Goal: Information Seeking & Learning: Check status

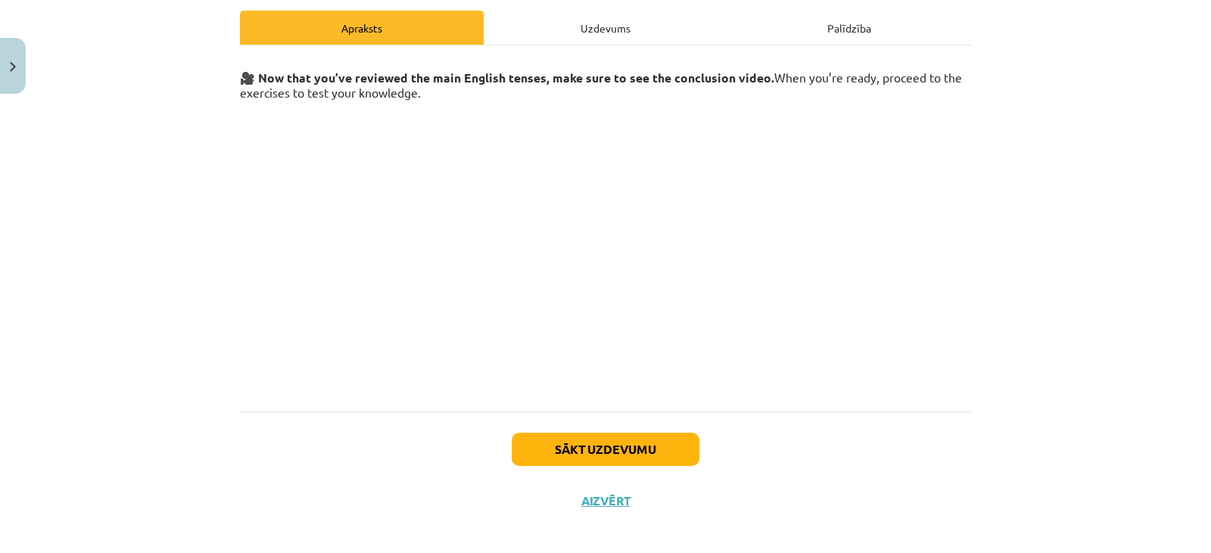
scroll to position [223, 0]
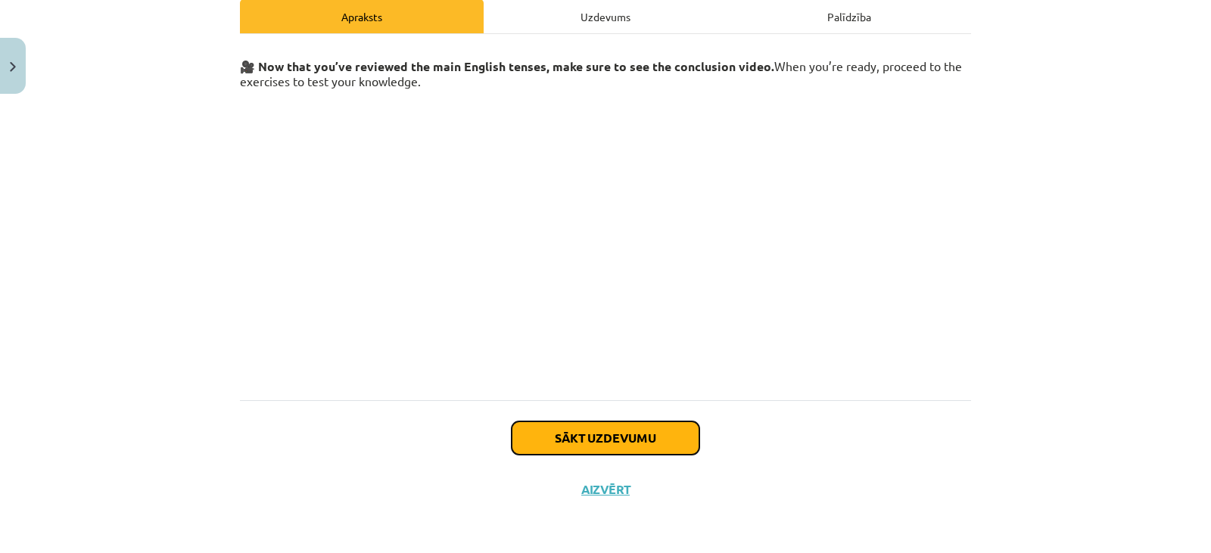
click at [552, 429] on button "Sākt uzdevumu" at bounding box center [606, 438] width 188 height 33
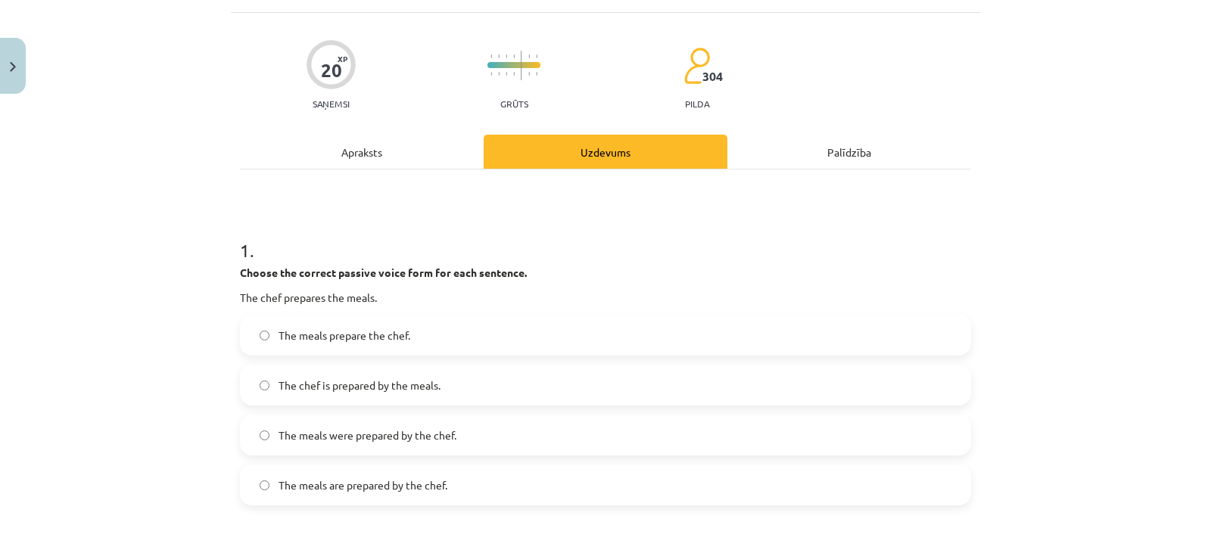
scroll to position [91, 0]
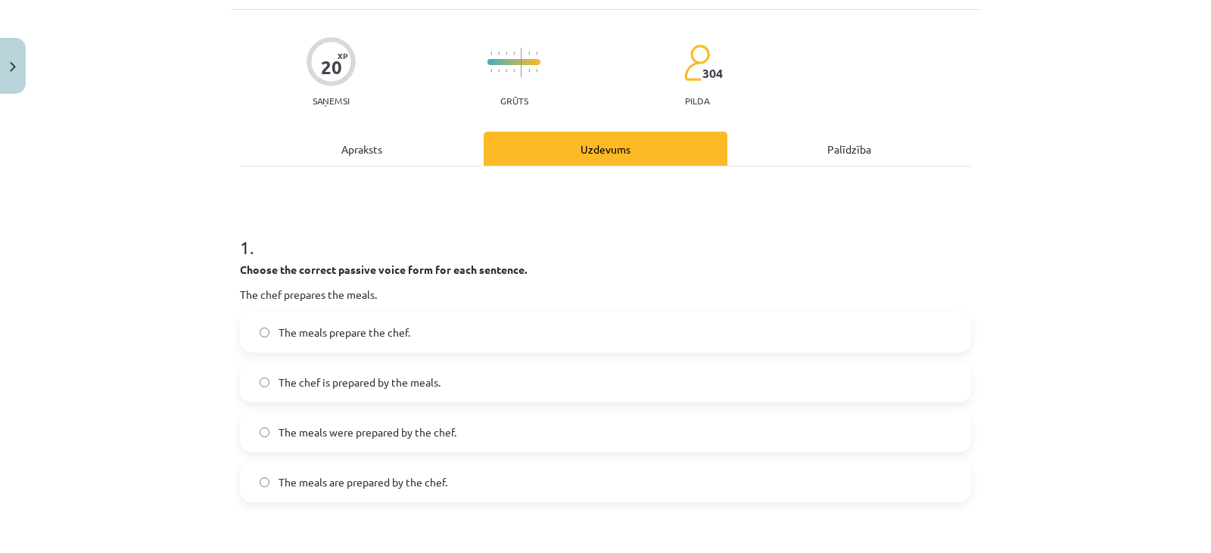
click at [538, 472] on label "The meals are prepared by the chef." at bounding box center [605, 482] width 728 height 38
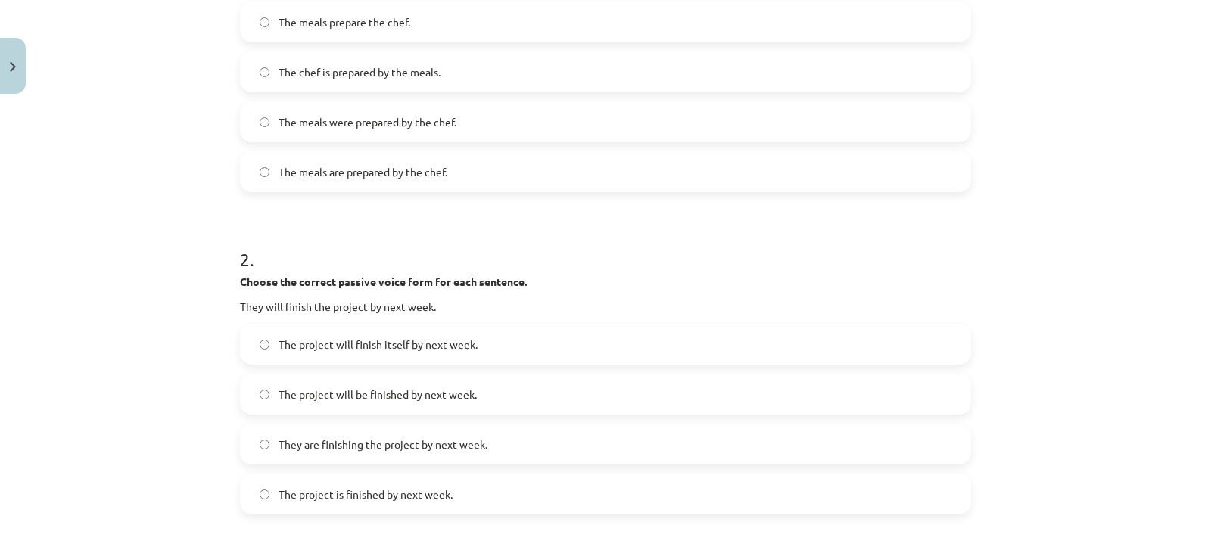
scroll to position [406, 0]
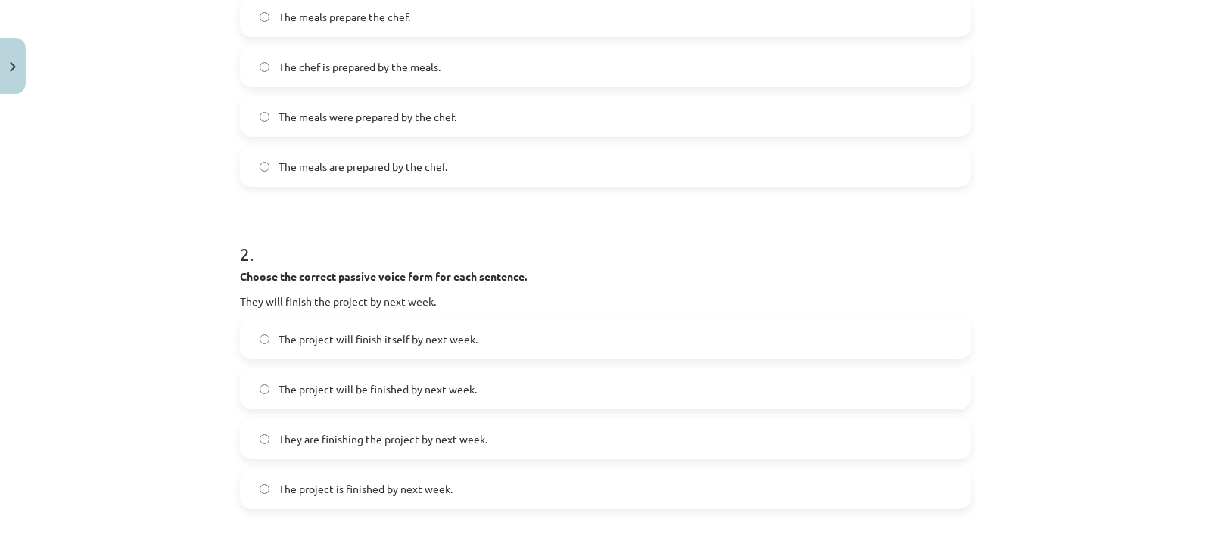
click at [739, 399] on label "The project will be finished by next week." at bounding box center [605, 389] width 728 height 38
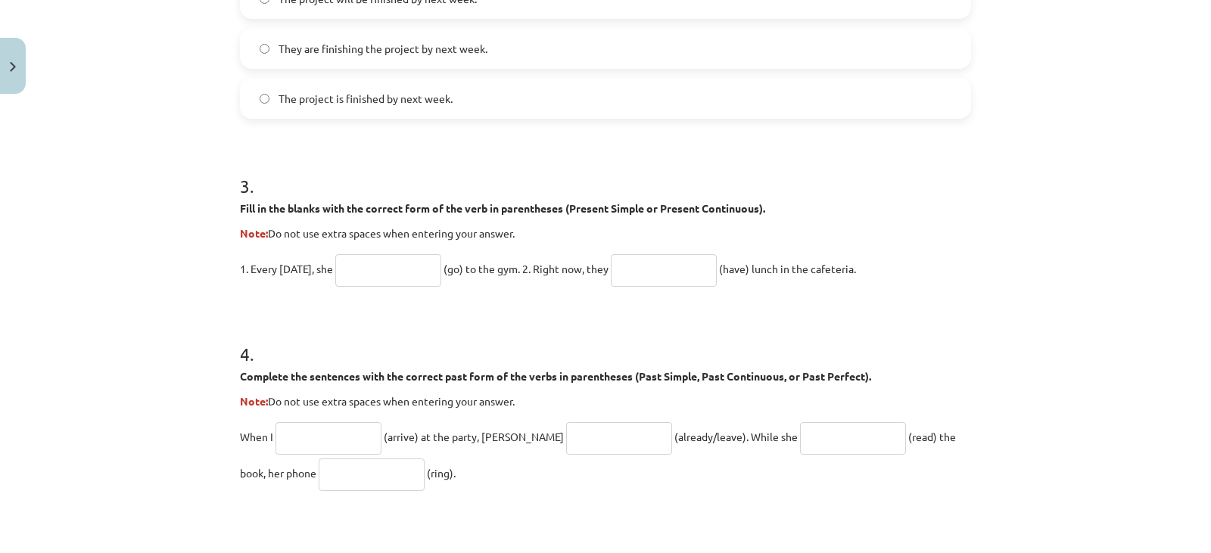
scroll to position [789, 0]
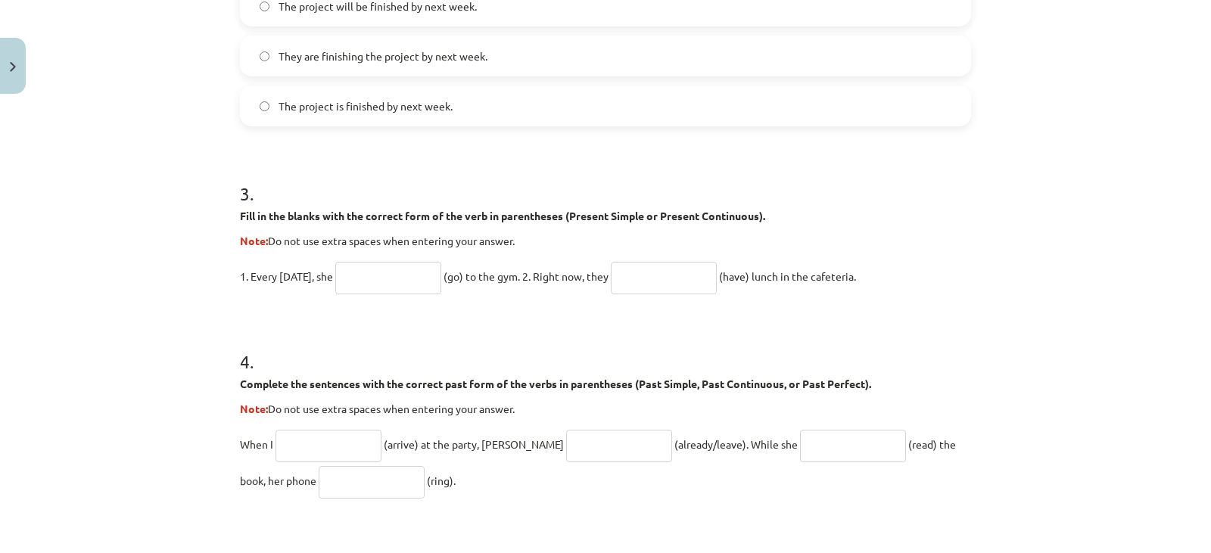
click at [379, 298] on form "1 . Choose the correct passive voice form for each sentence. The chef prepares …" at bounding box center [605, 203] width 731 height 1382
click at [392, 285] on input "text" at bounding box center [388, 278] width 106 height 33
type input "****"
click at [692, 269] on input "text" at bounding box center [664, 278] width 106 height 33
type input "**********"
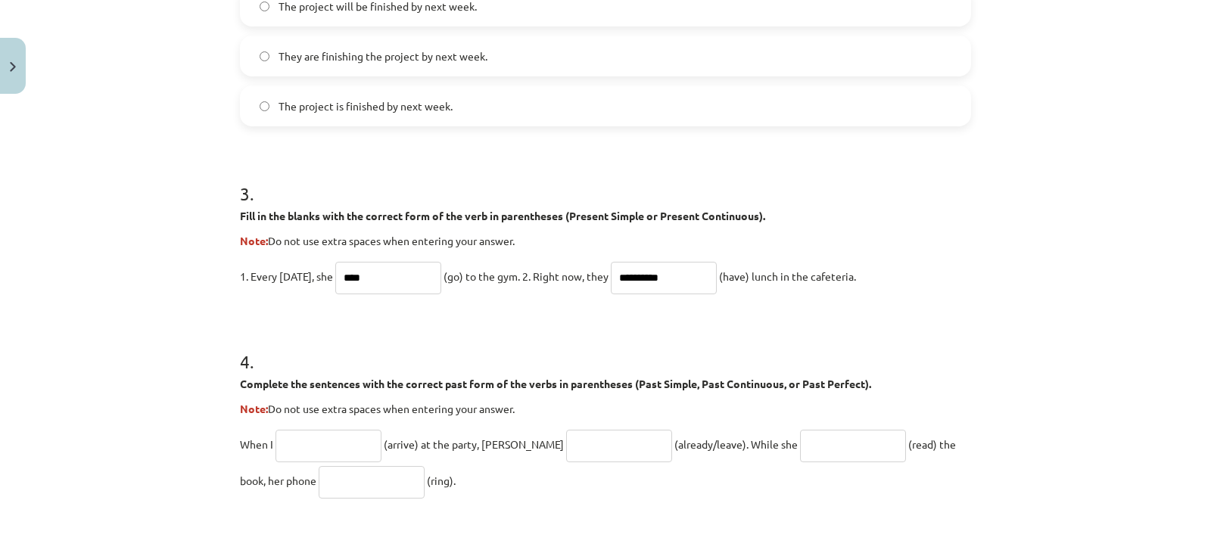
click at [302, 438] on input "text" at bounding box center [328, 446] width 106 height 33
type input "*******"
click at [566, 446] on input "text" at bounding box center [619, 446] width 106 height 33
type input "**********"
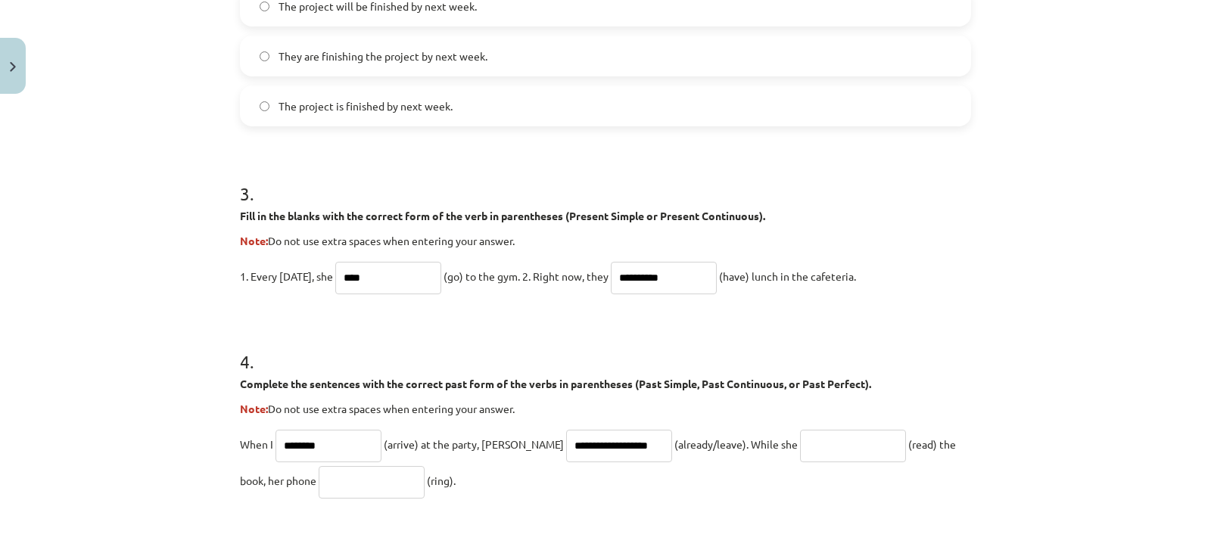
scroll to position [0, 0]
click at [800, 443] on input "text" at bounding box center [853, 446] width 106 height 33
type input "**********"
click at [329, 471] on input "text" at bounding box center [372, 482] width 106 height 33
type input "**********"
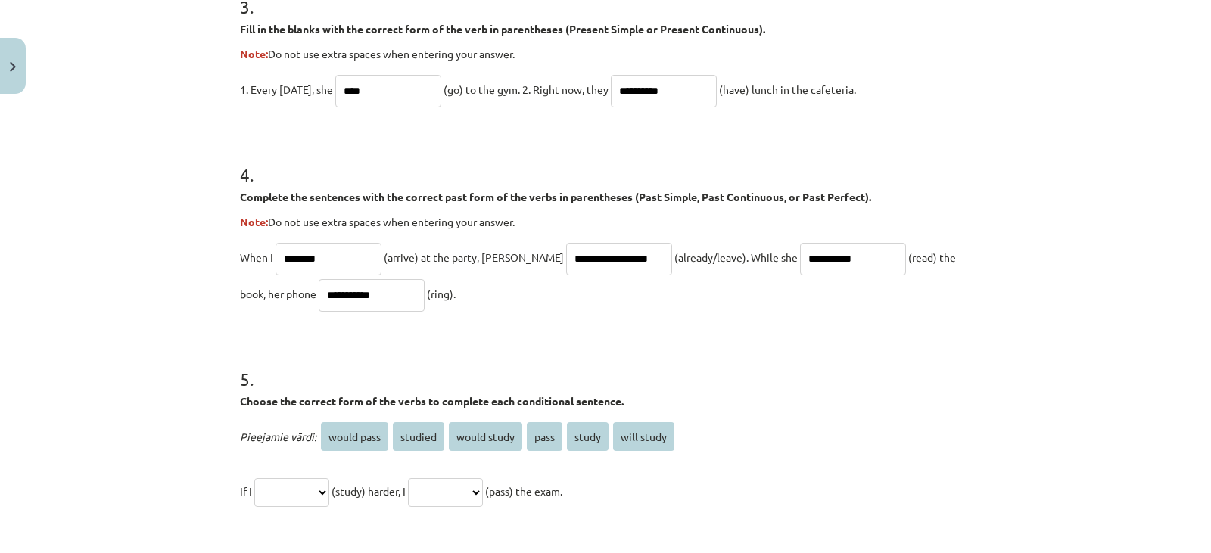
scroll to position [1067, 0]
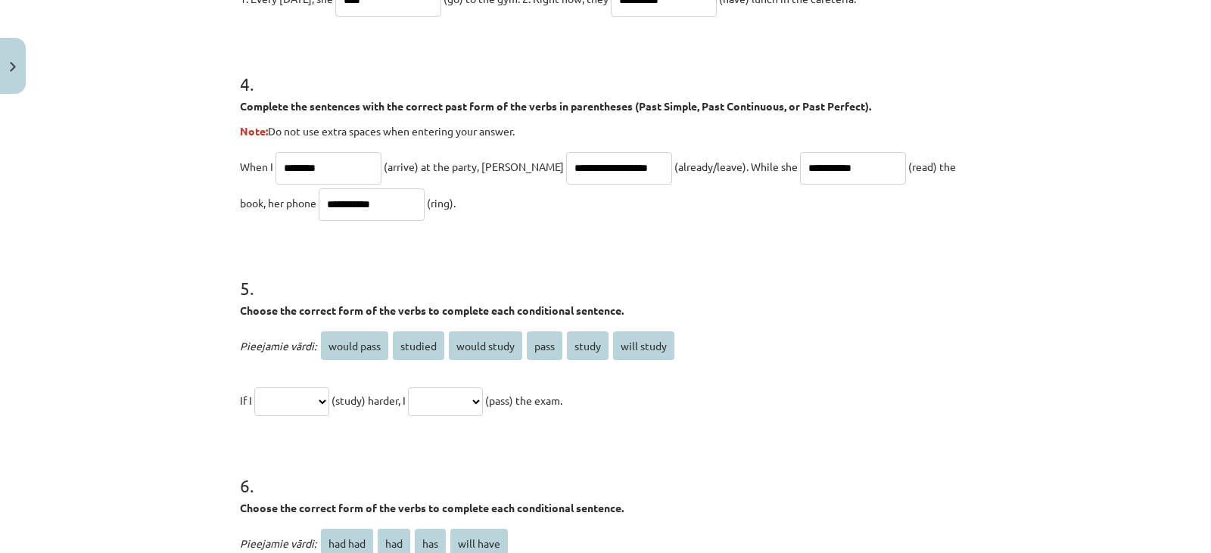
click at [305, 408] on select "**********" at bounding box center [291, 401] width 75 height 29
select select "*******"
click at [254, 387] on select "**********" at bounding box center [291, 401] width 75 height 29
click at [483, 398] on select "**********" at bounding box center [445, 401] width 75 height 29
select select "**********"
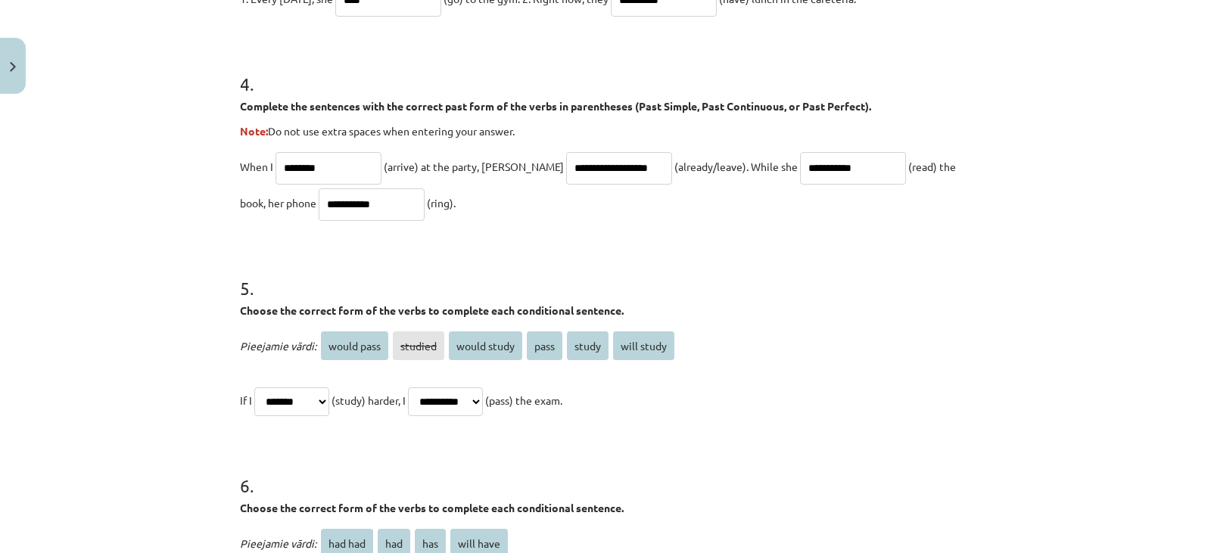
click at [426, 387] on select "**********" at bounding box center [445, 401] width 75 height 29
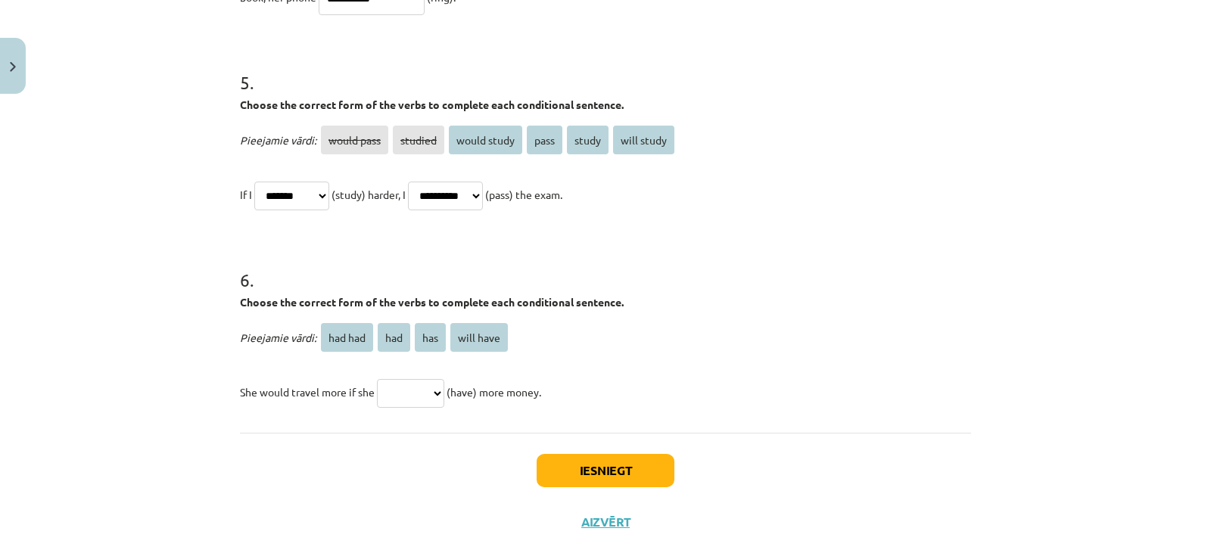
scroll to position [1260, 0]
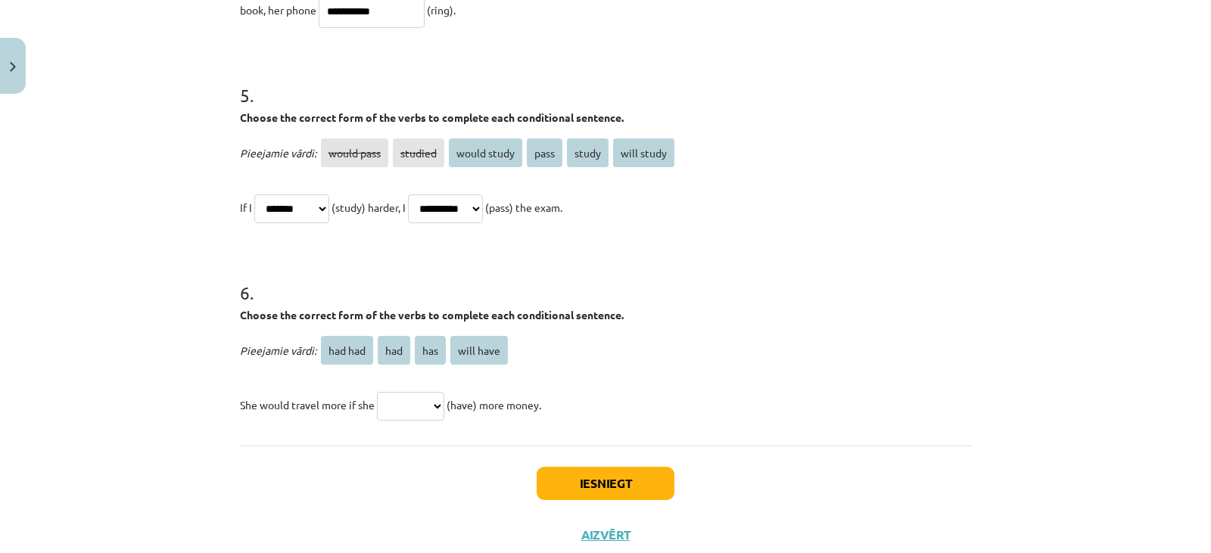
click at [341, 347] on span "had had" at bounding box center [347, 350] width 52 height 29
click at [341, 352] on span "had had" at bounding box center [347, 350] width 52 height 29
click at [410, 400] on select "******* *** *** *********" at bounding box center [410, 406] width 67 height 29
click at [377, 392] on select "******* *** *** *********" at bounding box center [410, 406] width 67 height 29
click at [389, 346] on span "had" at bounding box center [394, 350] width 33 height 29
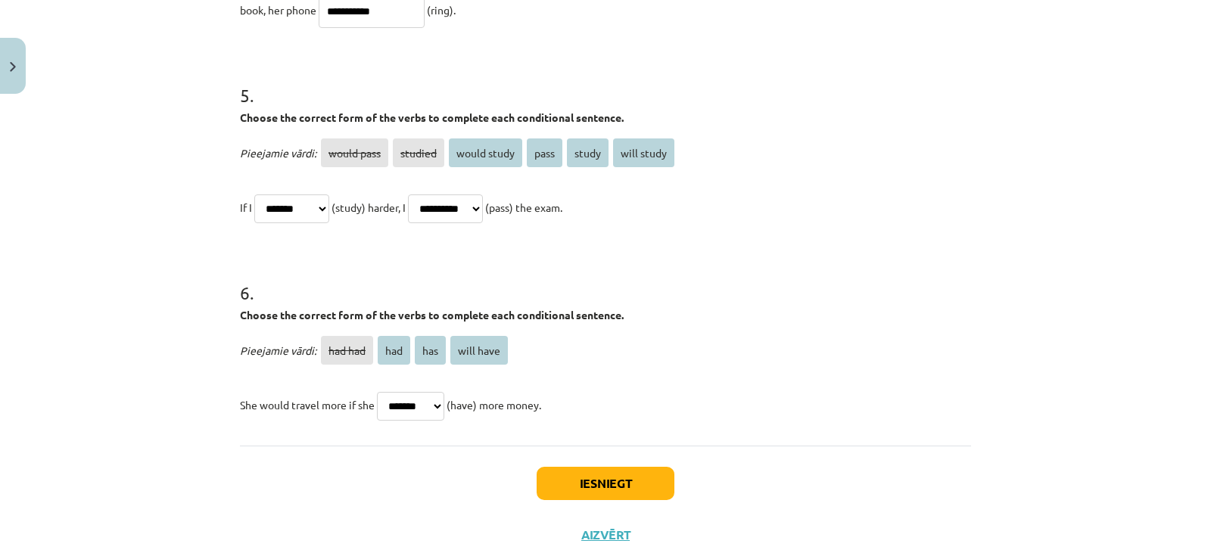
click at [412, 402] on select "******* *** *** *********" at bounding box center [410, 406] width 67 height 29
select select "***"
click at [377, 392] on select "******* *** *** *********" at bounding box center [410, 406] width 67 height 29
click at [580, 474] on button "Iesniegt" at bounding box center [606, 483] width 138 height 33
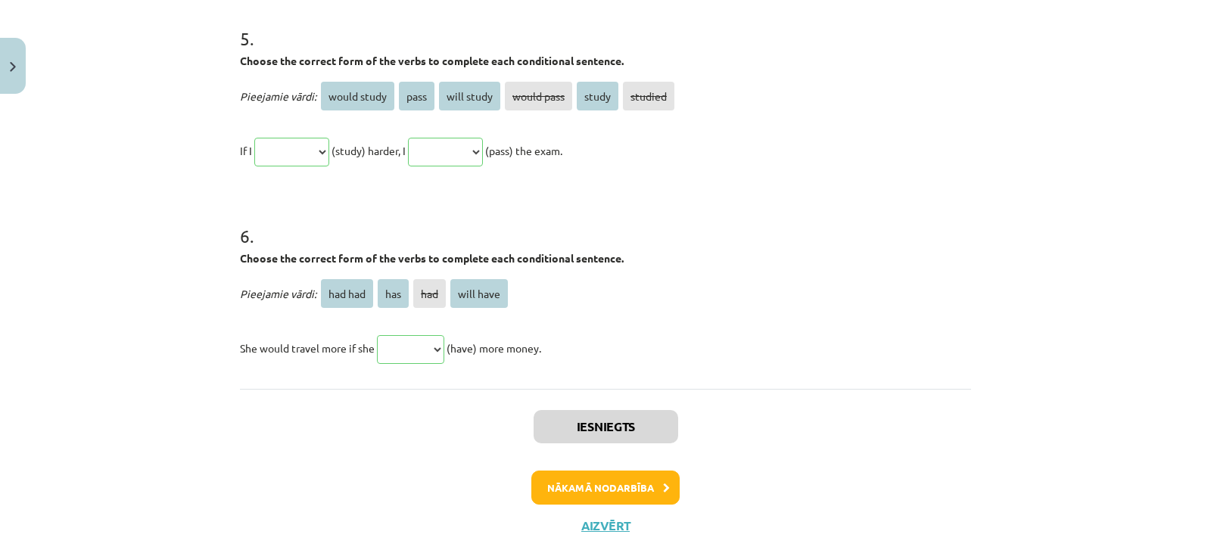
scroll to position [1576, 0]
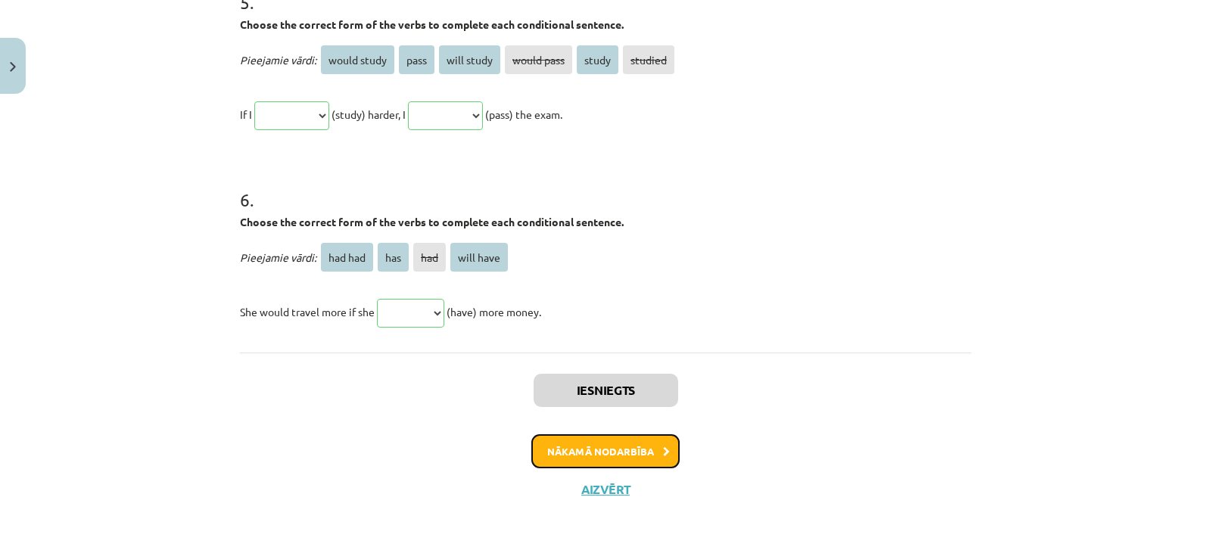
click at [614, 446] on button "Nākamā nodarbība" at bounding box center [605, 451] width 148 height 35
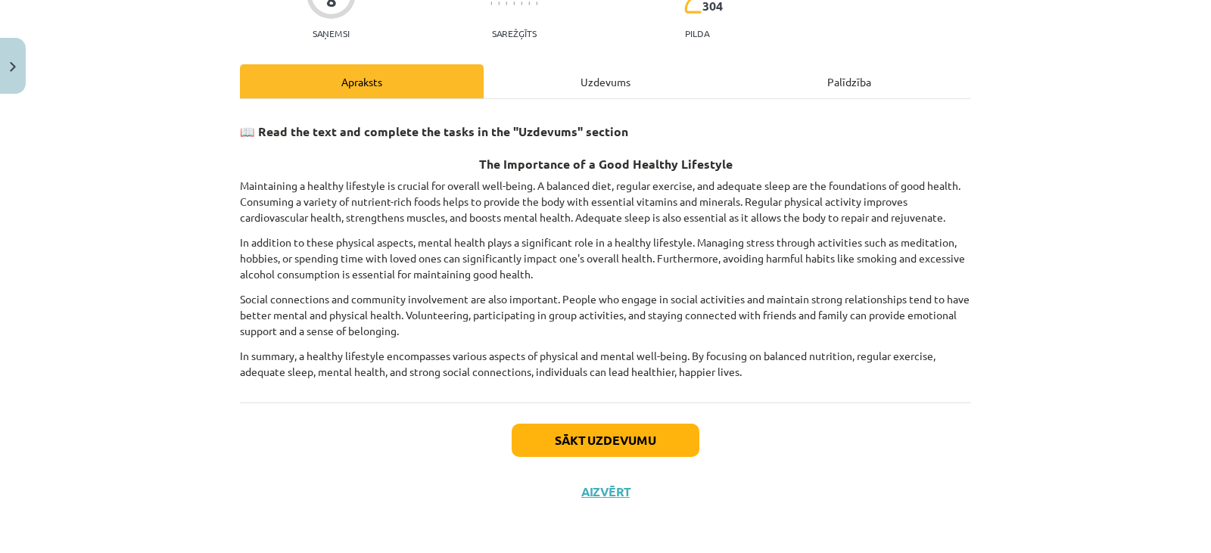
scroll to position [159, 0]
click at [614, 446] on button "Sākt uzdevumu" at bounding box center [606, 439] width 188 height 33
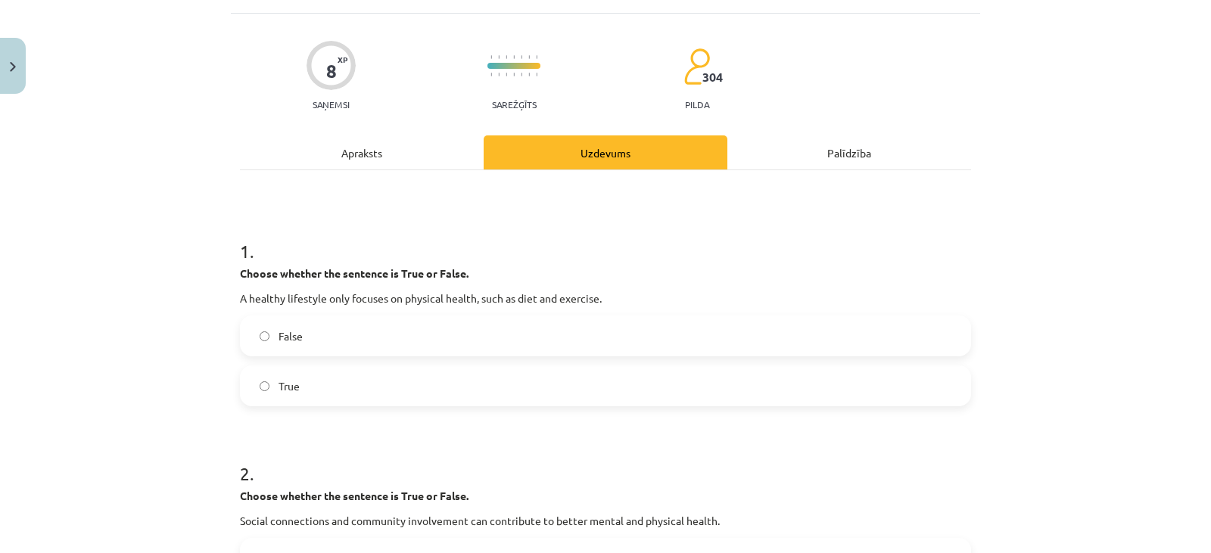
scroll to position [38, 0]
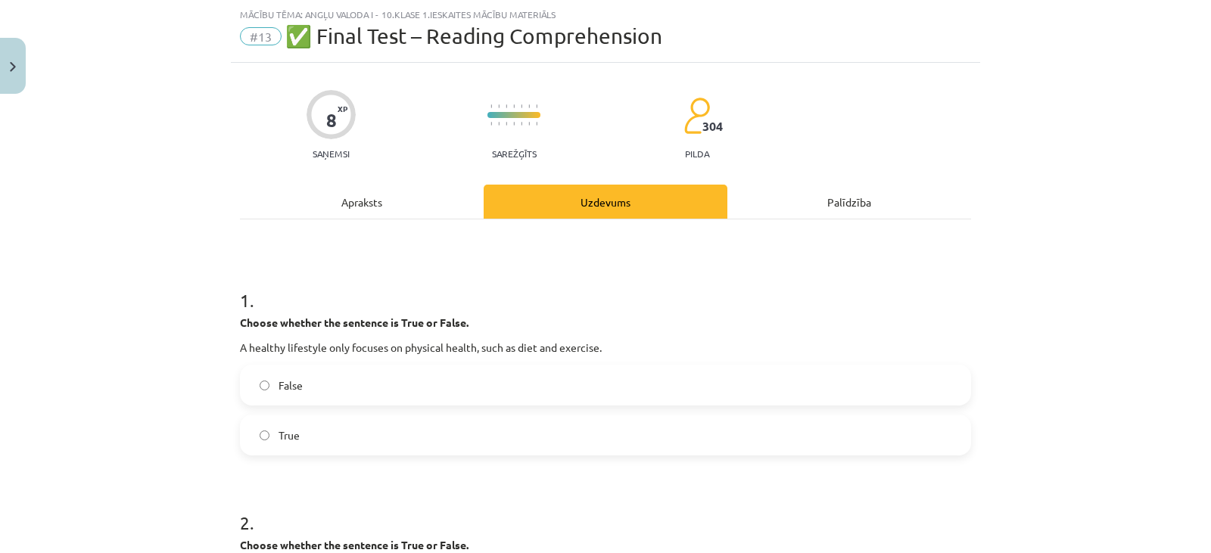
click at [601, 384] on label "False" at bounding box center [605, 385] width 728 height 38
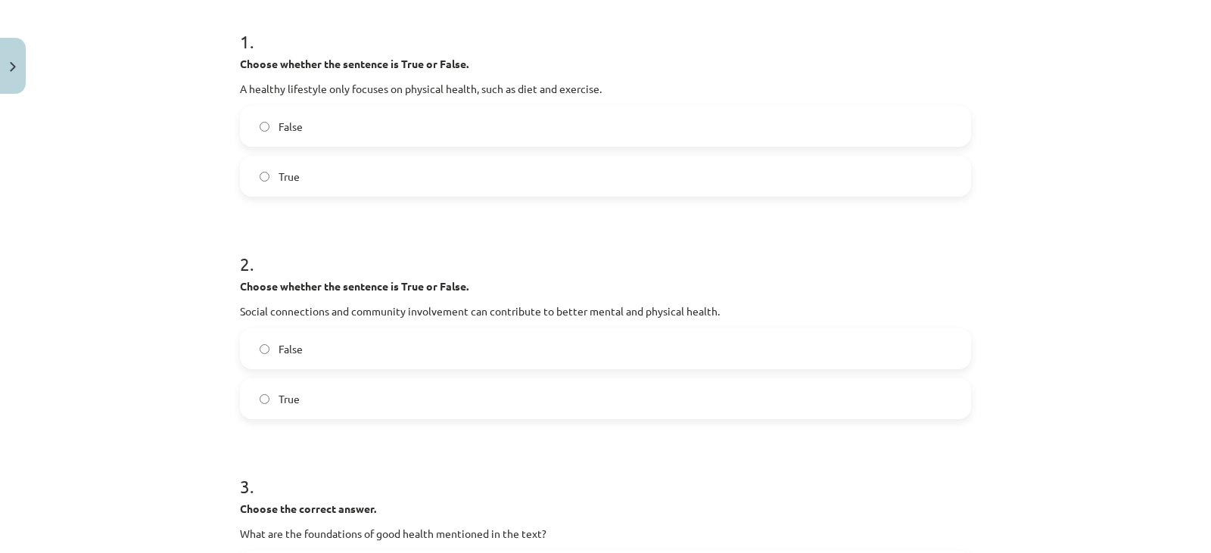
scroll to position [300, 0]
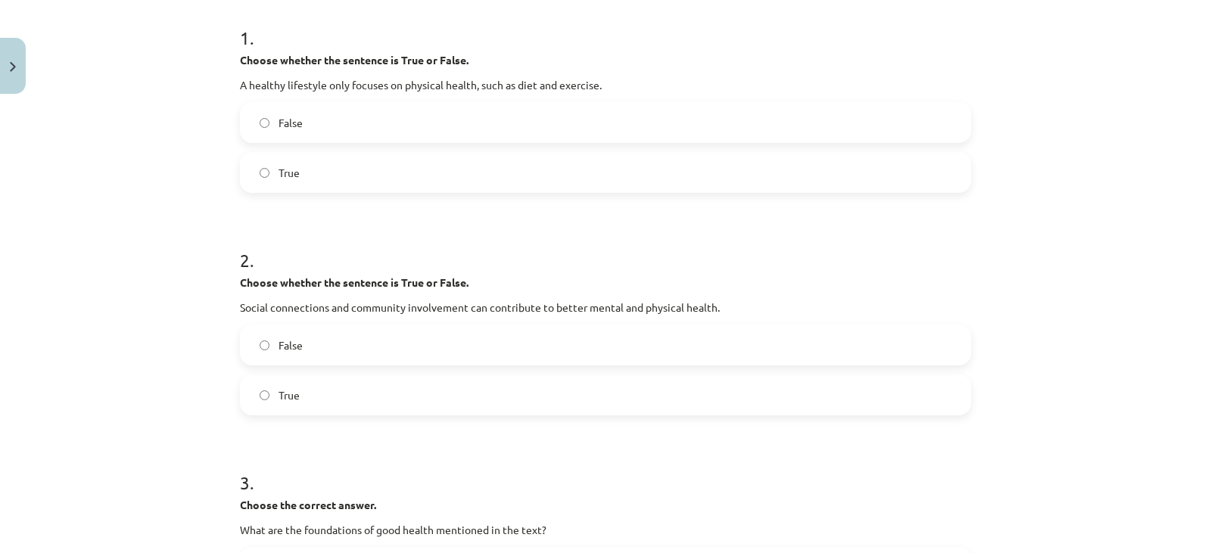
click at [733, 392] on label "True" at bounding box center [605, 395] width 728 height 38
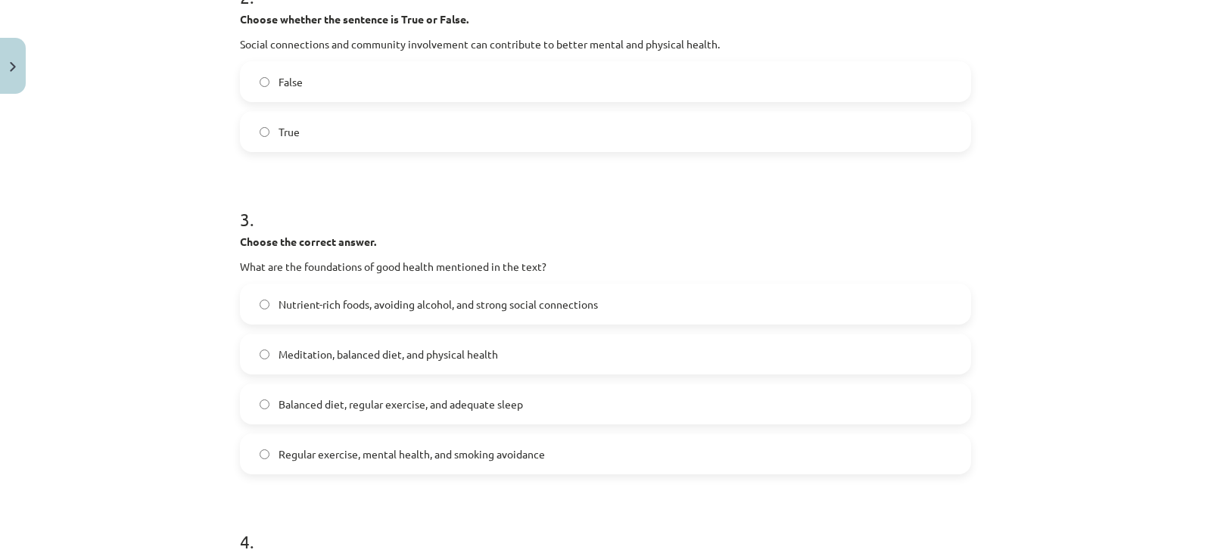
scroll to position [557, 0]
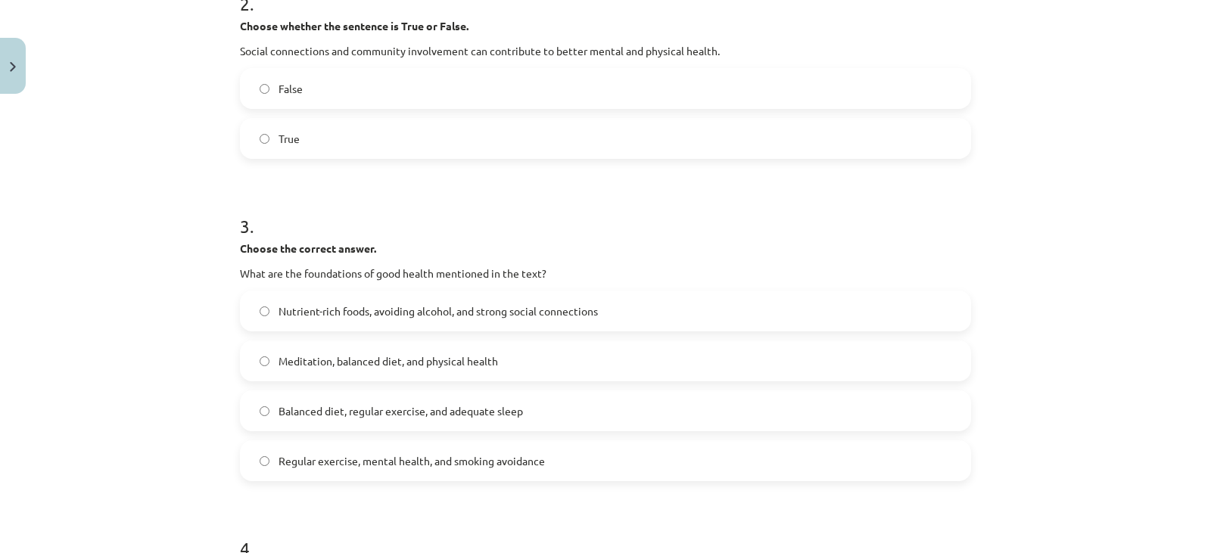
click at [913, 422] on label "Balanced diet, regular exercise, and adequate sleep" at bounding box center [605, 411] width 728 height 38
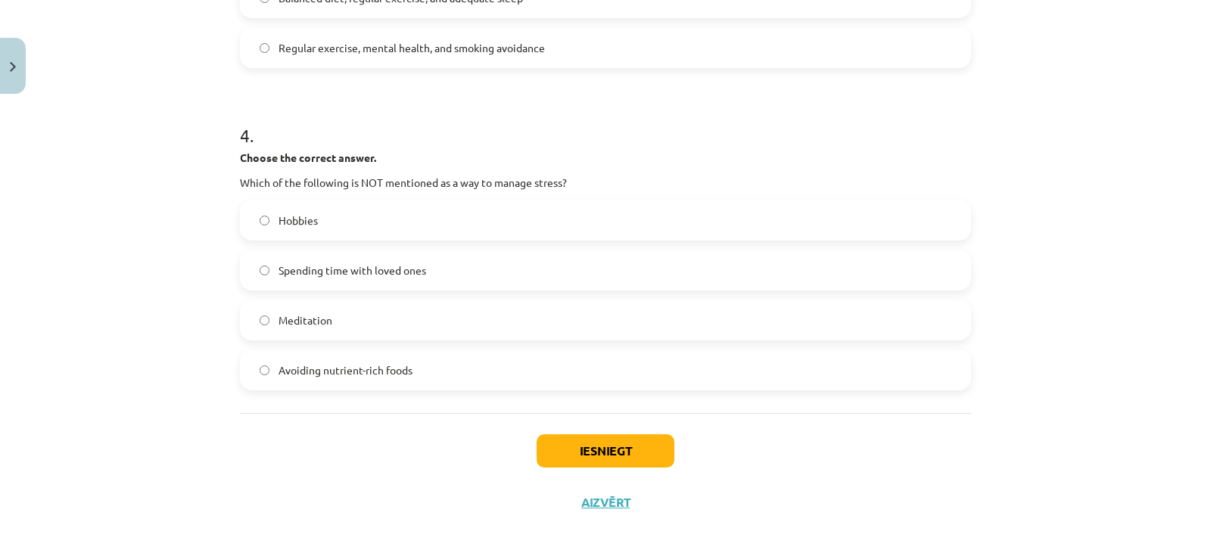
scroll to position [961, 0]
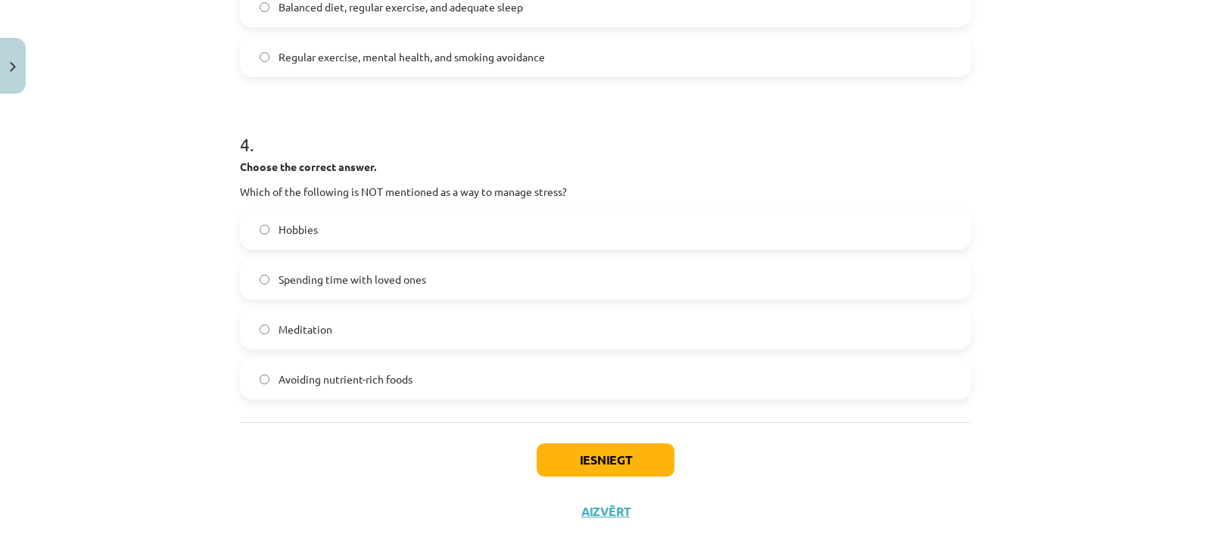
click at [715, 382] on label "Avoiding nutrient-rich foods" at bounding box center [605, 379] width 728 height 38
click at [618, 474] on button "Iesniegt" at bounding box center [606, 459] width 138 height 33
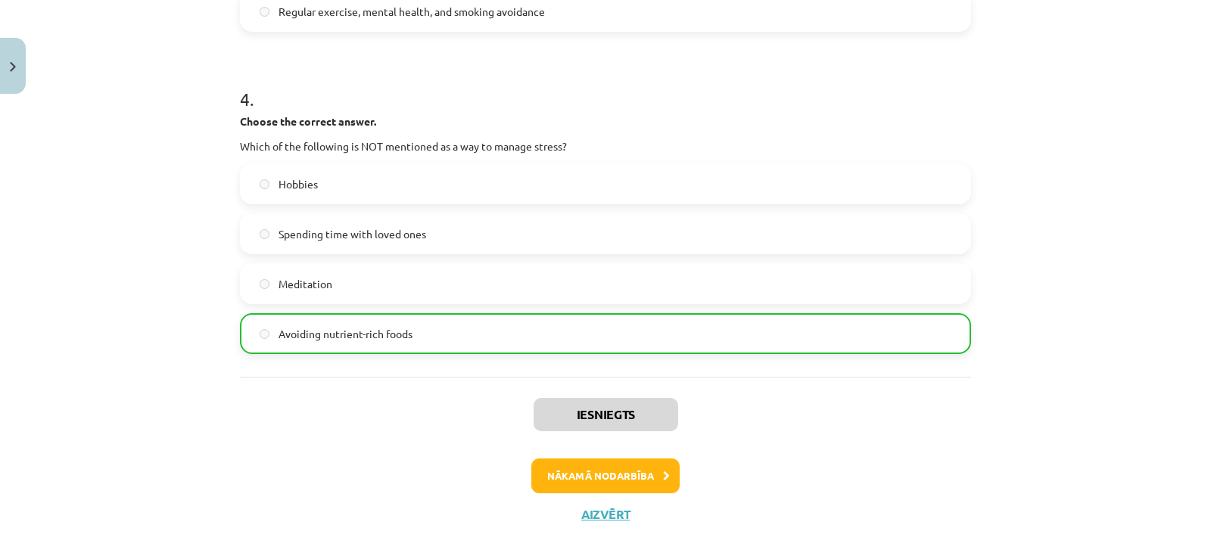
scroll to position [1031, 0]
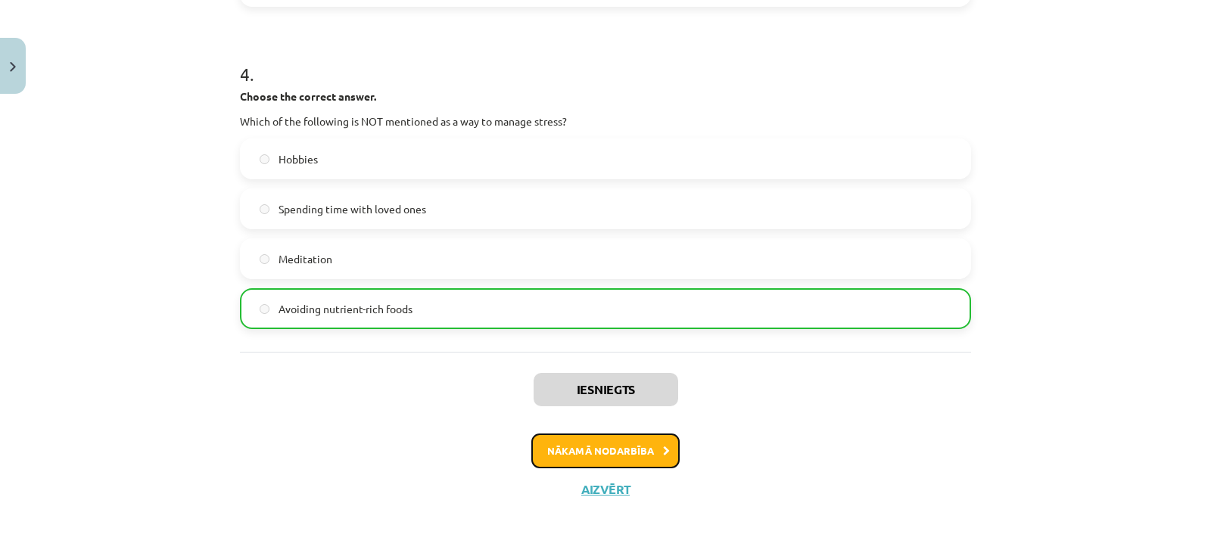
click at [629, 445] on button "Nākamā nodarbība" at bounding box center [605, 451] width 148 height 35
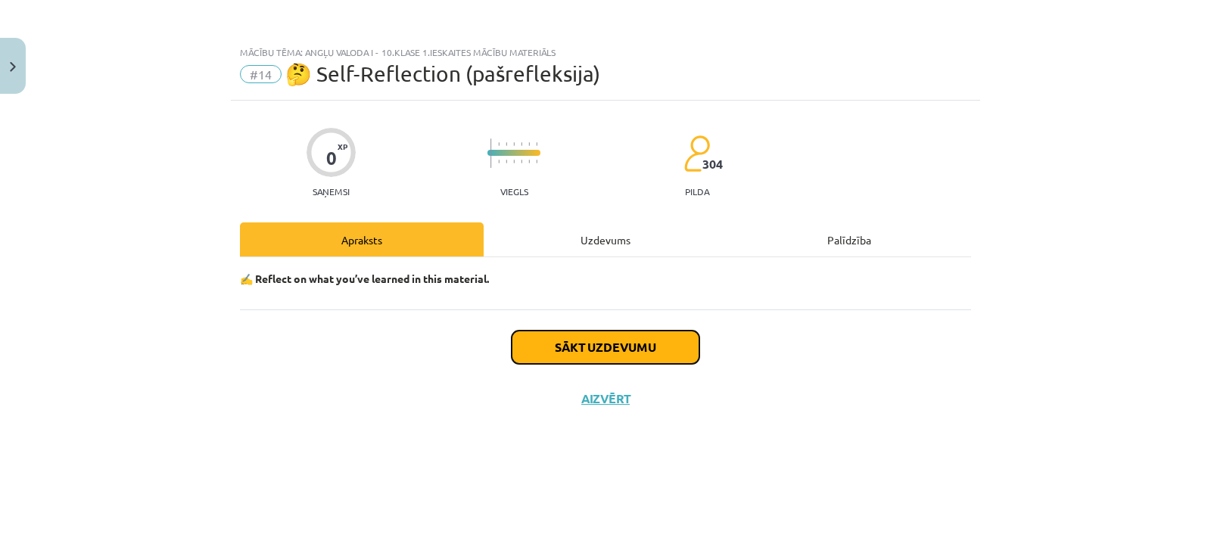
click at [649, 357] on button "Sākt uzdevumu" at bounding box center [606, 347] width 188 height 33
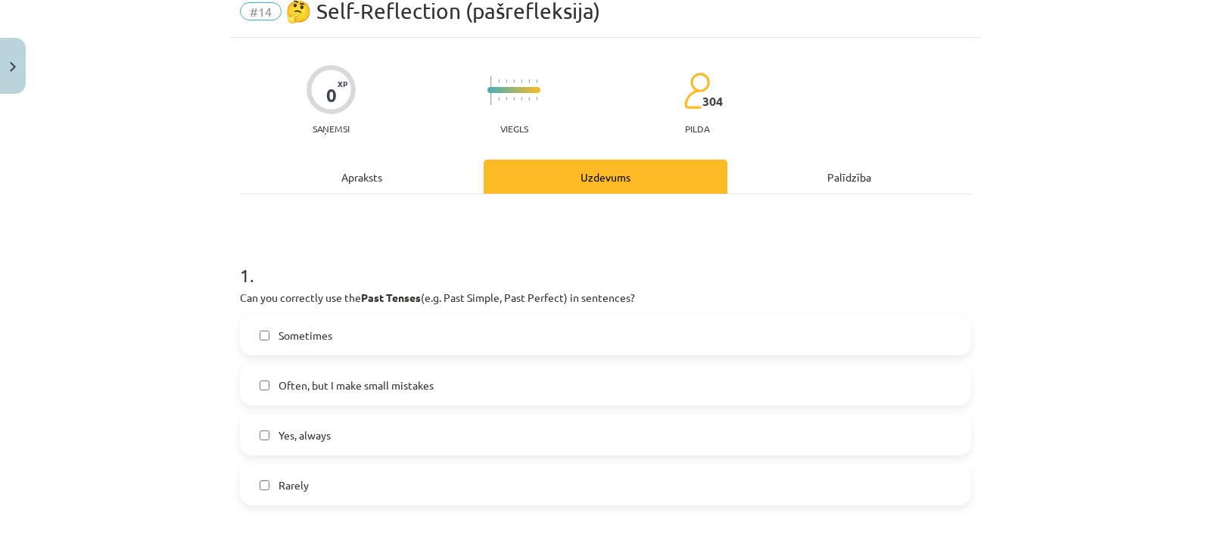
scroll to position [61, 0]
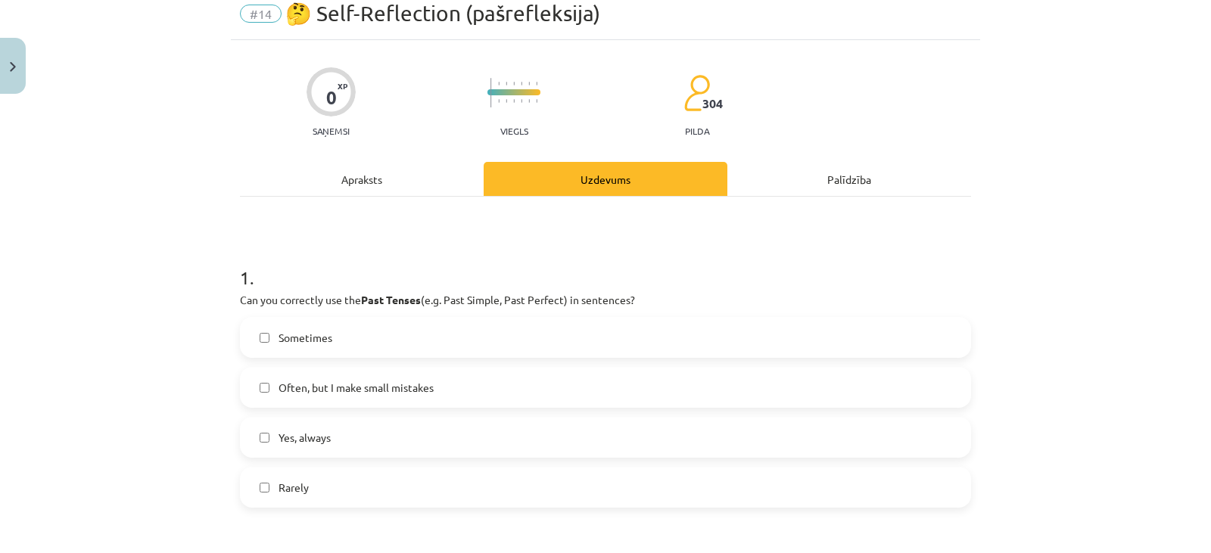
click at [630, 379] on label "Often, but I make small mistakes" at bounding box center [605, 388] width 728 height 38
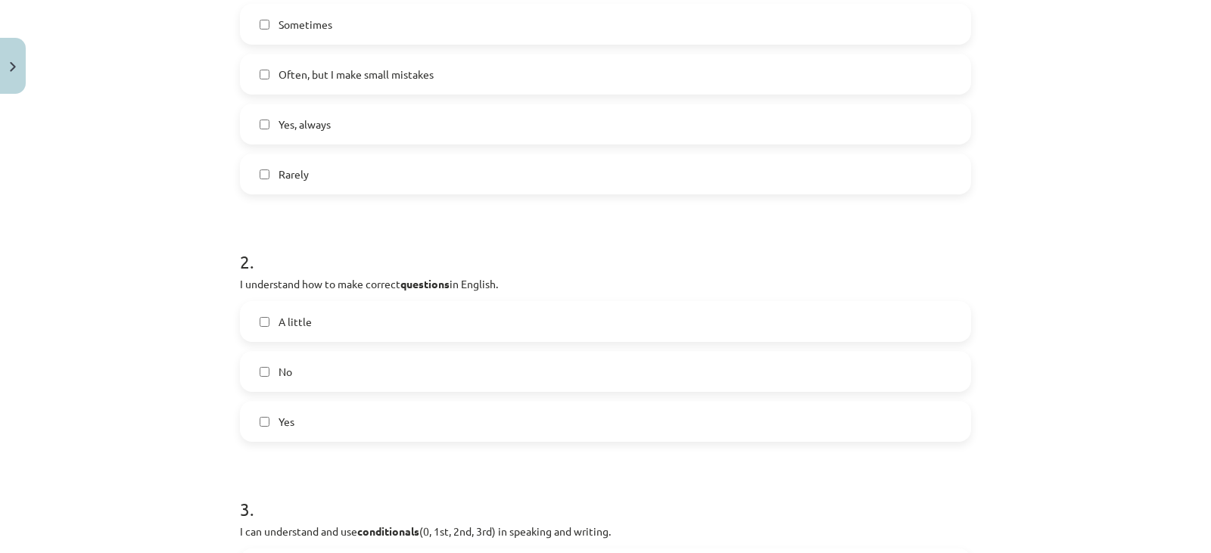
scroll to position [374, 0]
click at [747, 328] on label "A little" at bounding box center [605, 322] width 728 height 38
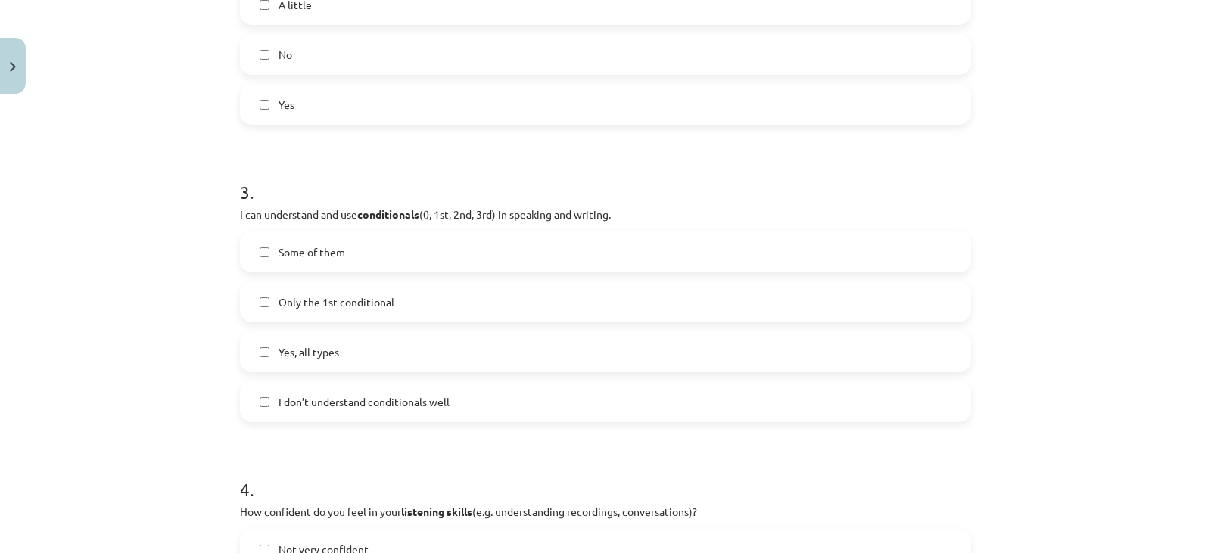
scroll to position [688, 0]
click at [485, 253] on label "Some of them" at bounding box center [605, 255] width 728 height 38
click at [416, 398] on span "I don’t understand conditionals well" at bounding box center [363, 405] width 171 height 16
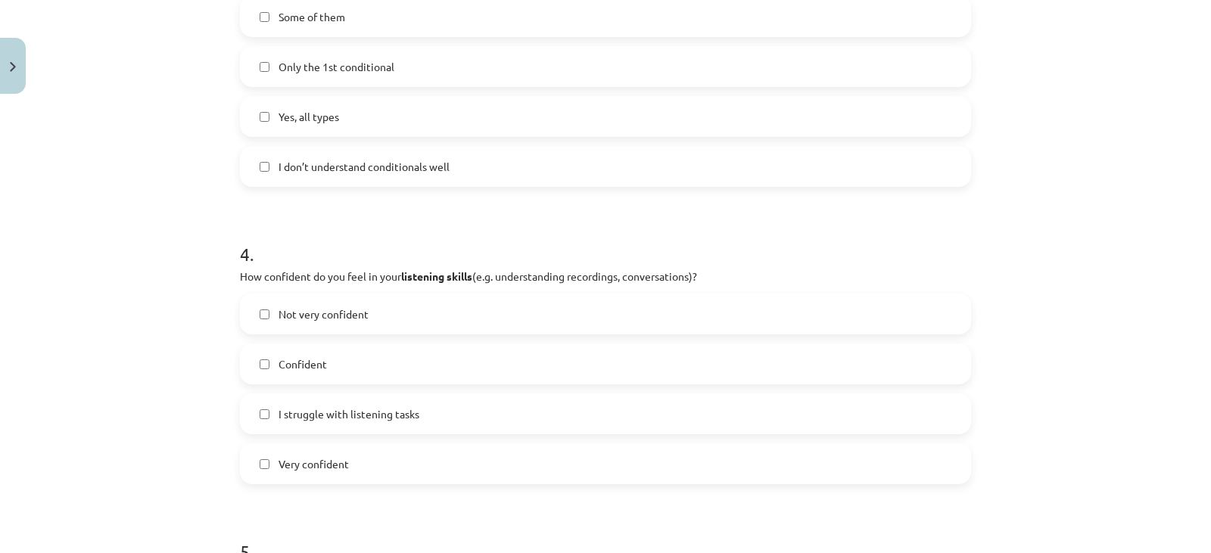
scroll to position [916, 0]
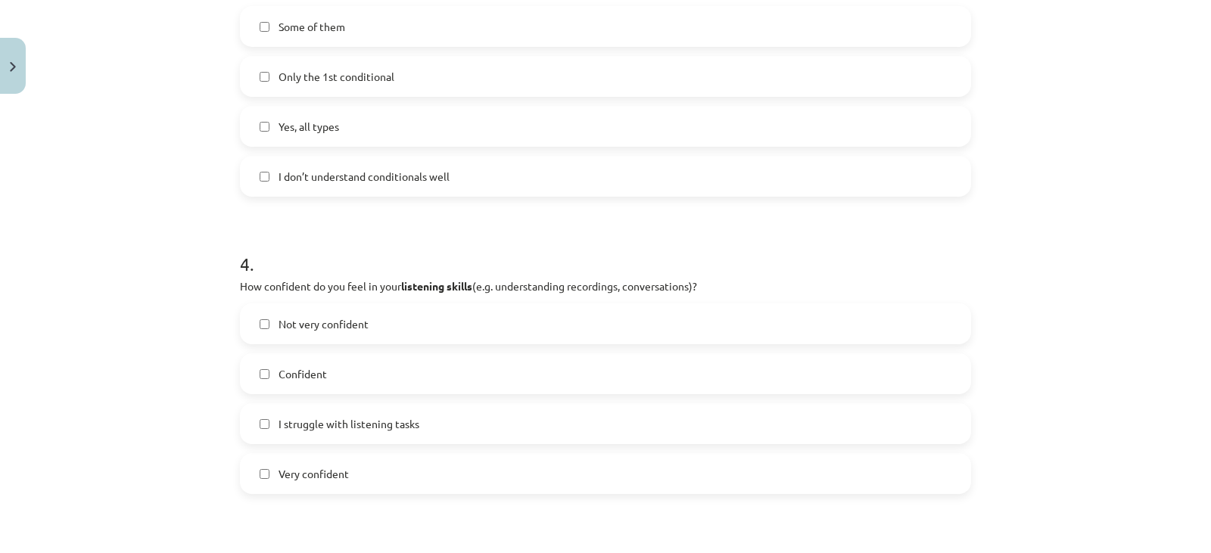
click at [527, 341] on label "Not very confident" at bounding box center [605, 324] width 728 height 38
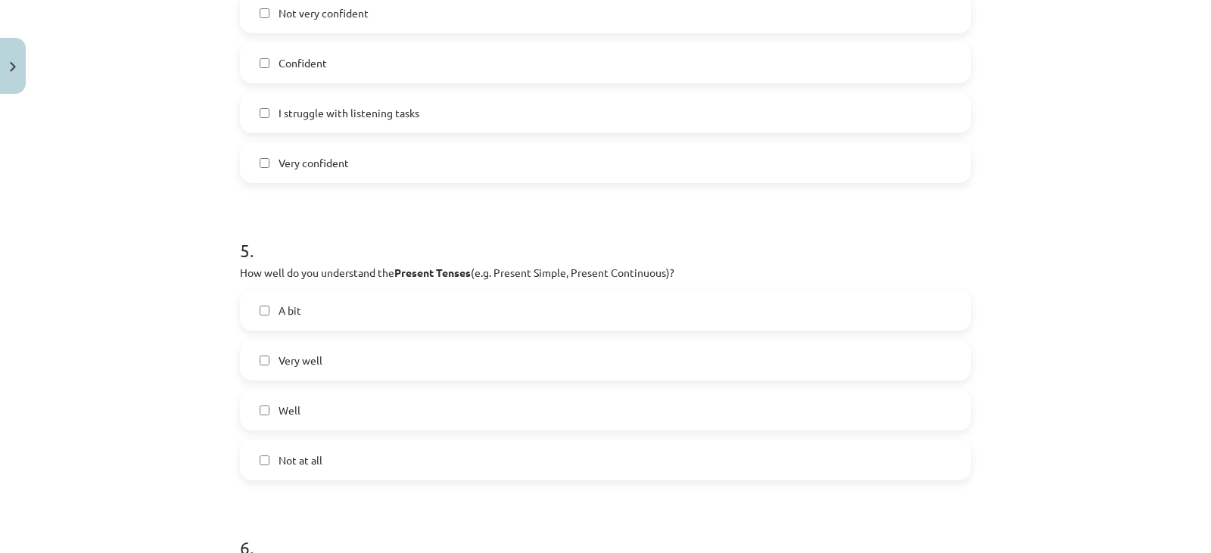
scroll to position [1224, 0]
click at [643, 401] on label "Well" at bounding box center [605, 413] width 728 height 38
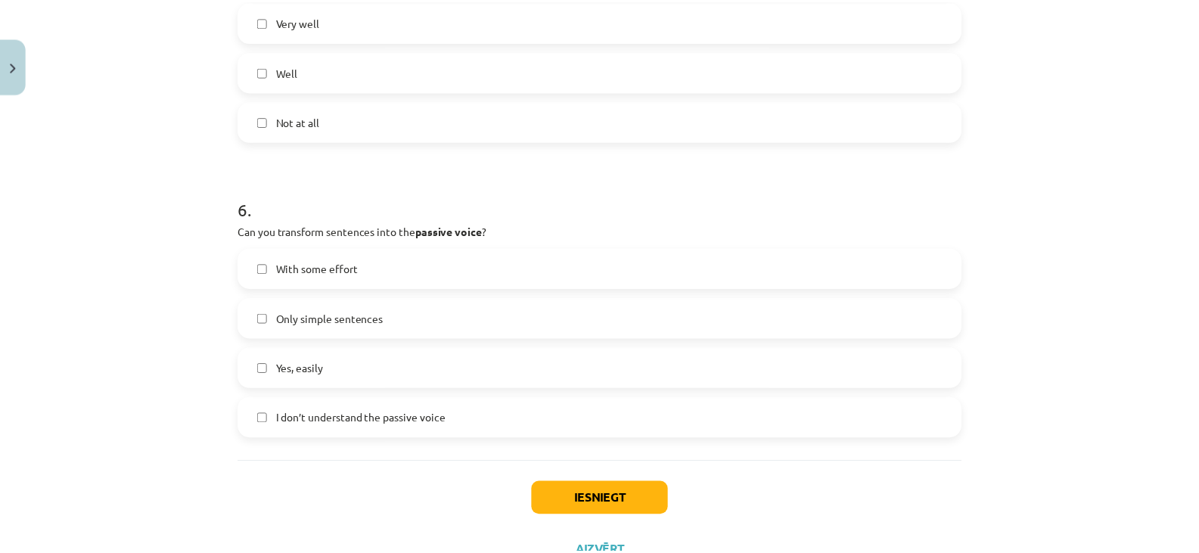
scroll to position [1563, 0]
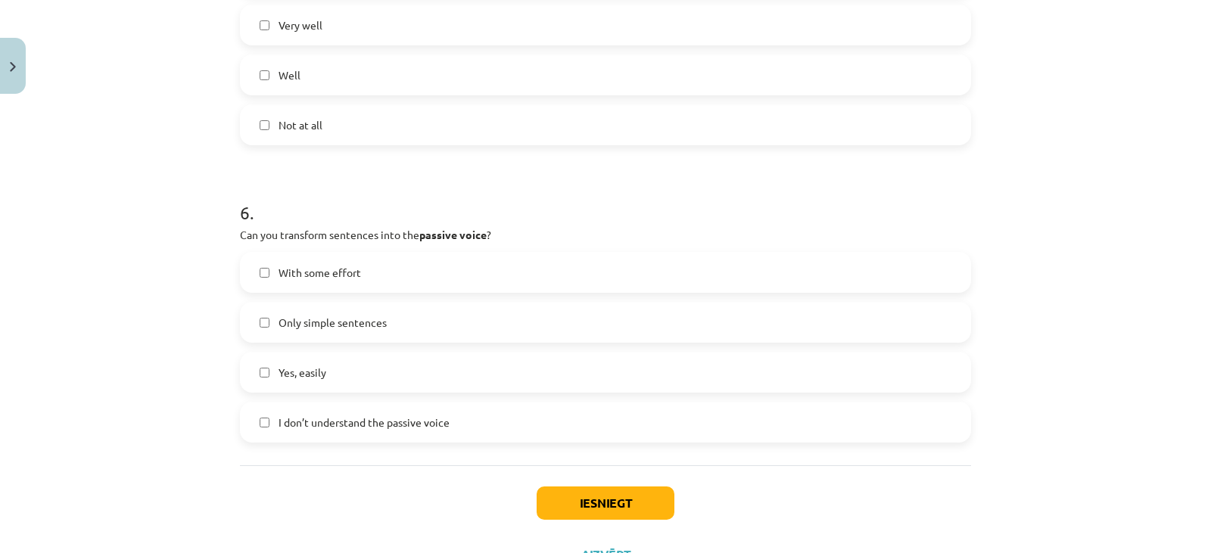
click at [430, 285] on label "With some effort" at bounding box center [605, 273] width 728 height 38
click at [578, 511] on button "Iesniegt" at bounding box center [606, 503] width 138 height 33
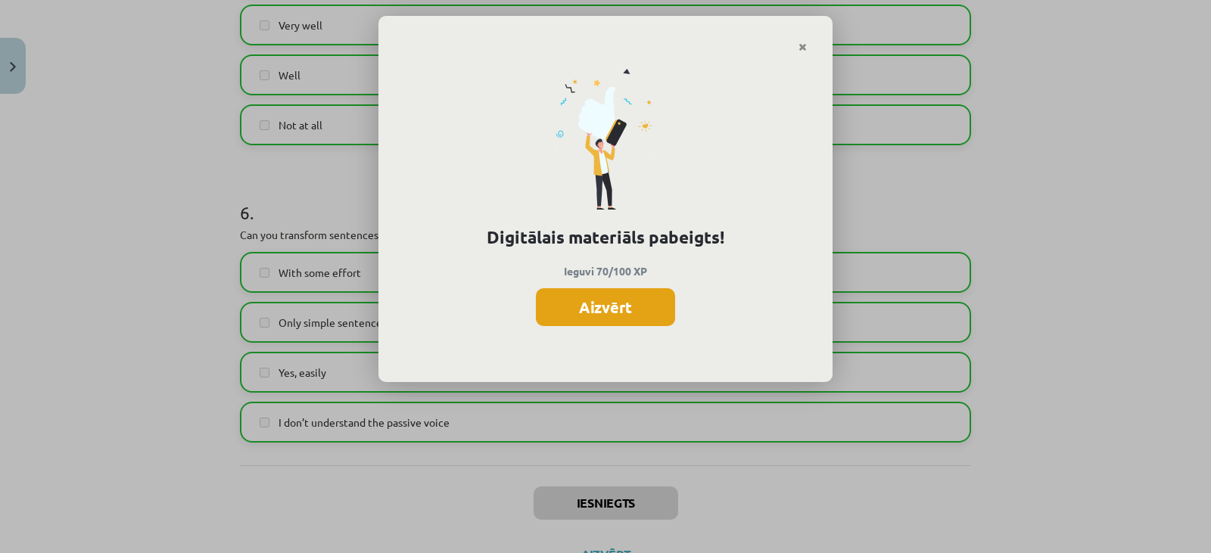
click at [609, 311] on button "Aizvērt" at bounding box center [605, 307] width 139 height 38
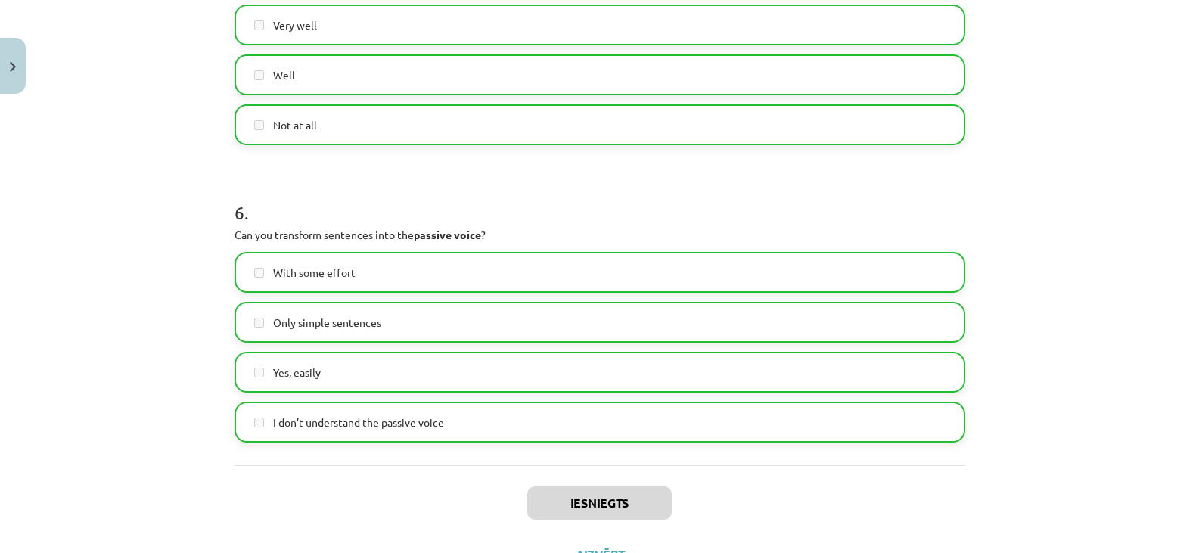
scroll to position [1628, 0]
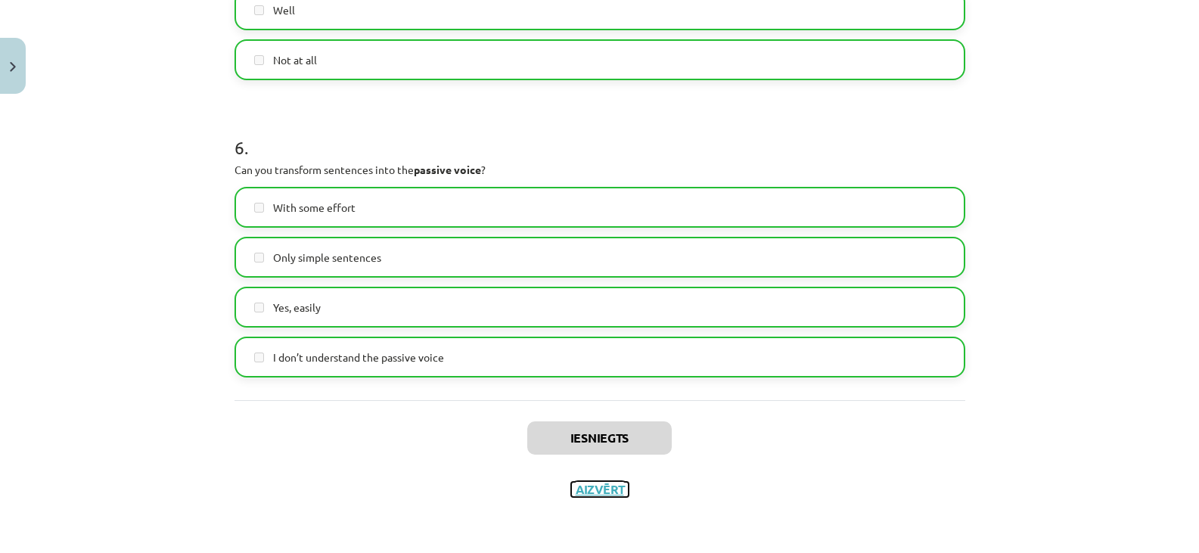
click at [573, 488] on button "Aizvērt" at bounding box center [600, 489] width 58 height 15
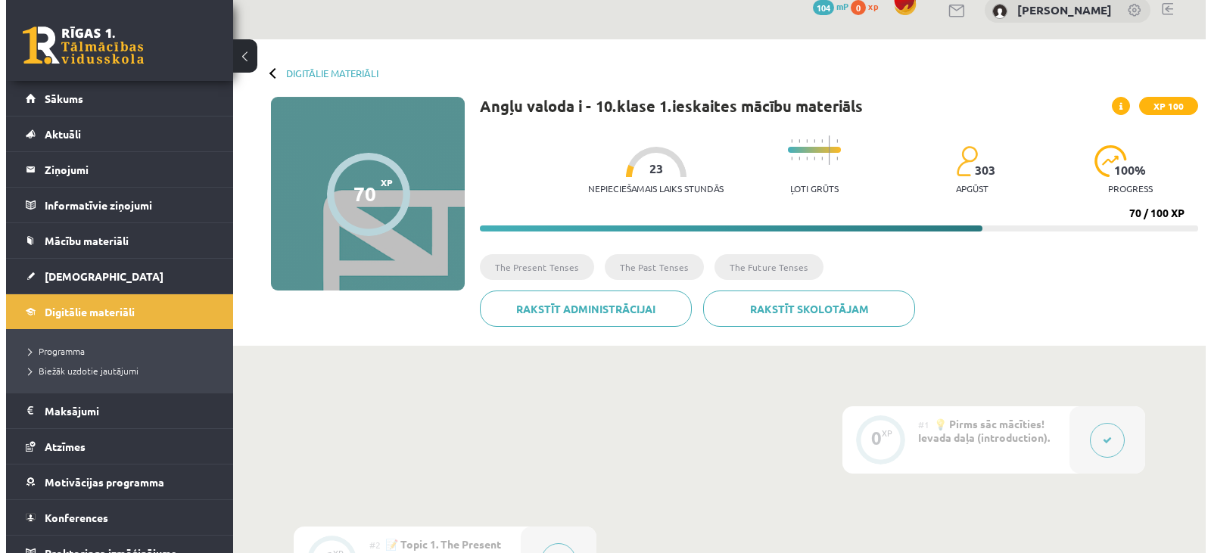
scroll to position [0, 0]
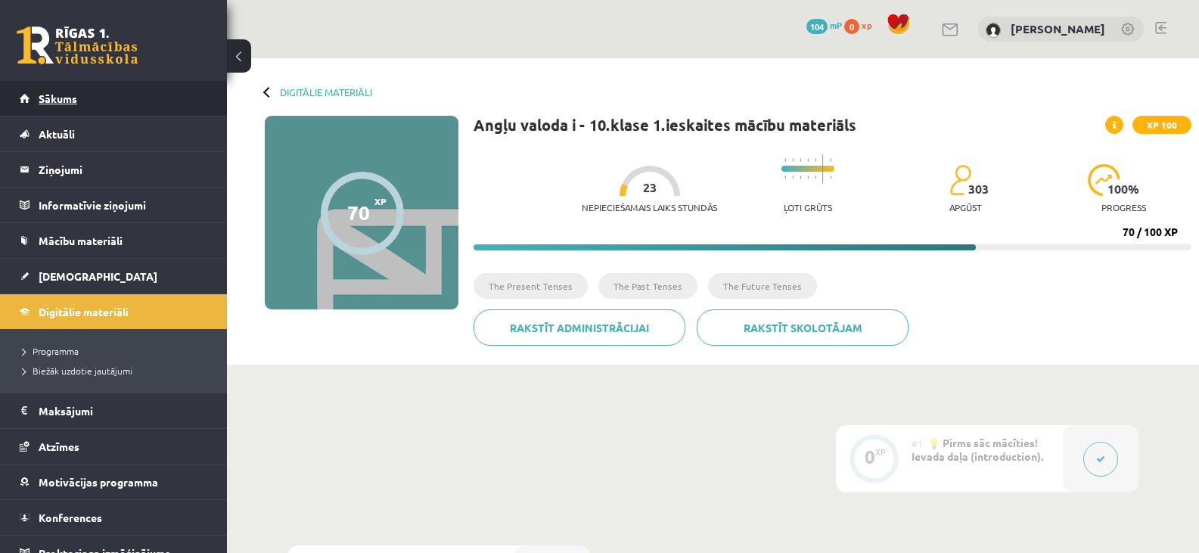
click at [38, 90] on link "Sākums" at bounding box center [114, 98] width 188 height 35
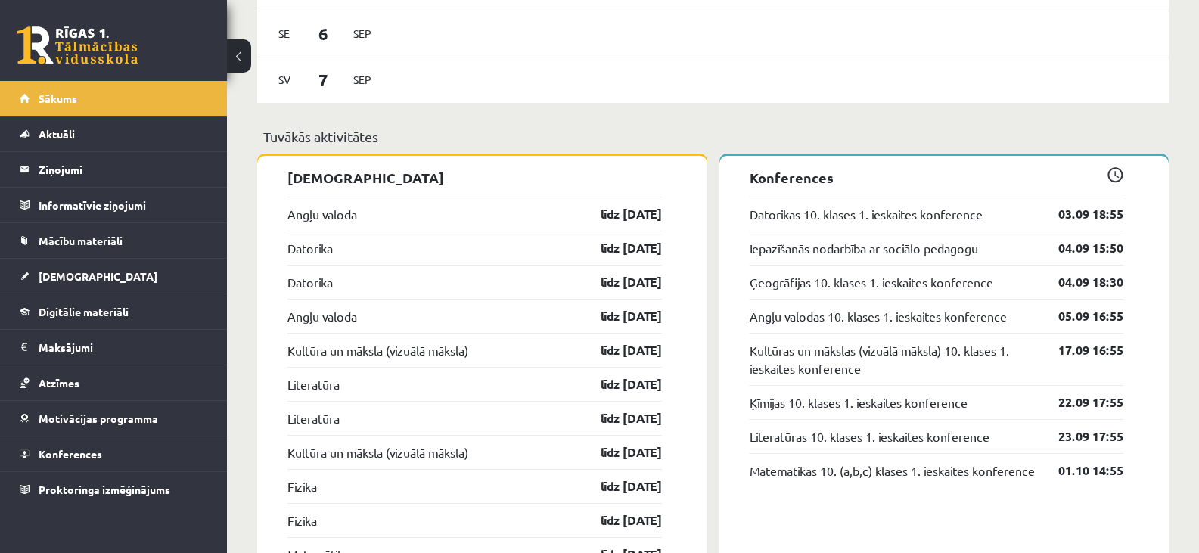
scroll to position [1271, 0]
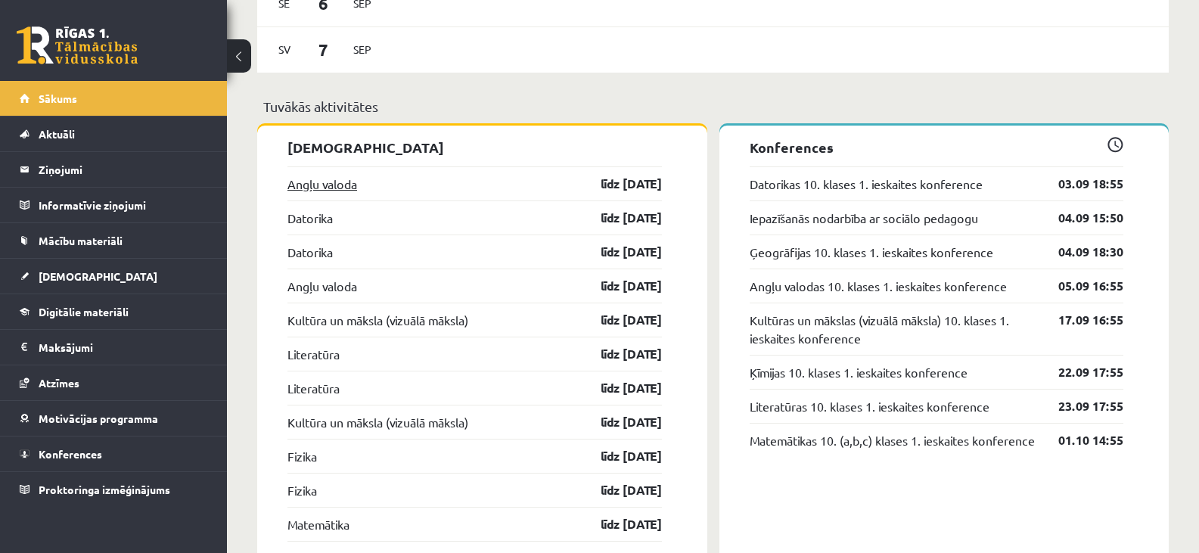
click at [341, 185] on link "Angļu valoda" at bounding box center [323, 184] width 70 height 18
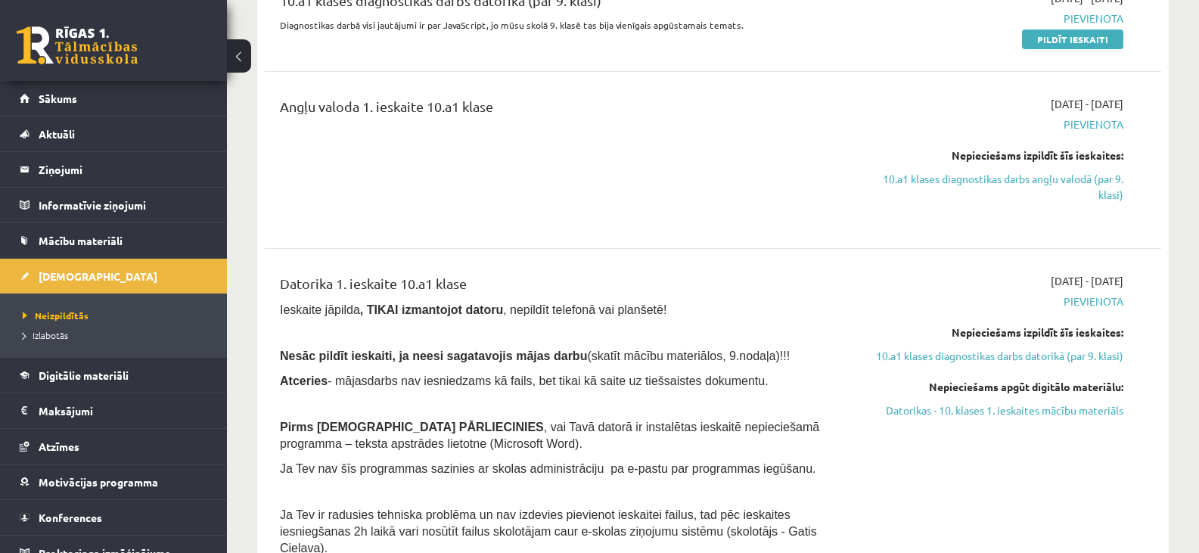
scroll to position [333, 0]
click at [926, 177] on link "10.a1 klases diagnostikas darbs angļu valodā (par 9. klasi)" at bounding box center [990, 186] width 266 height 32
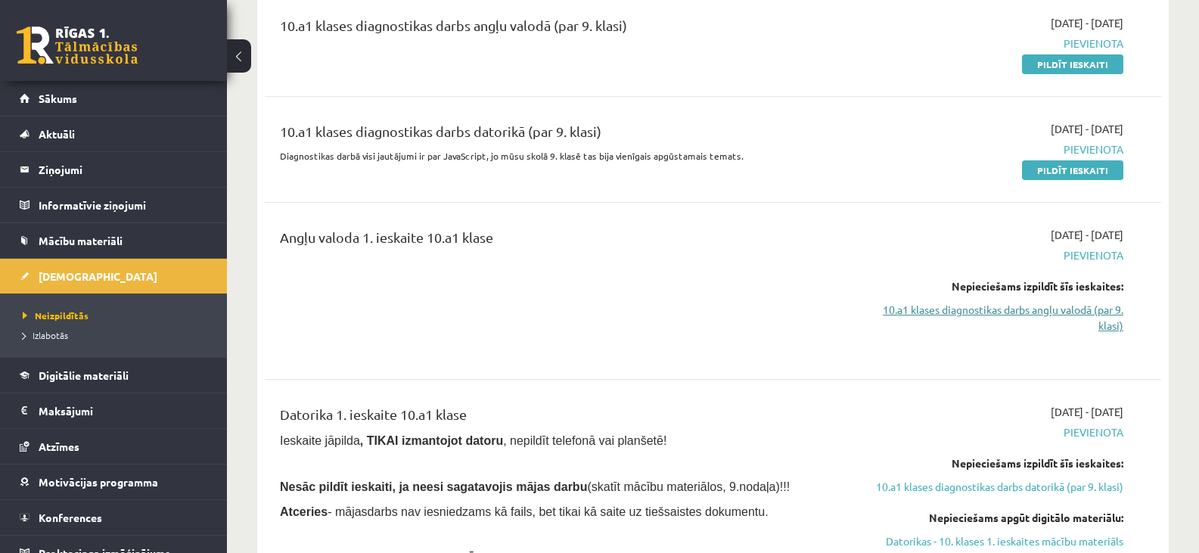
click at [911, 305] on link "10.a1 klases diagnostikas darbs angļu valodā (par 9. klasi)" at bounding box center [990, 318] width 266 height 32
click at [911, 306] on link "10.a1 klases diagnostikas darbs angļu valodā (par 9. klasi)" at bounding box center [990, 318] width 266 height 32
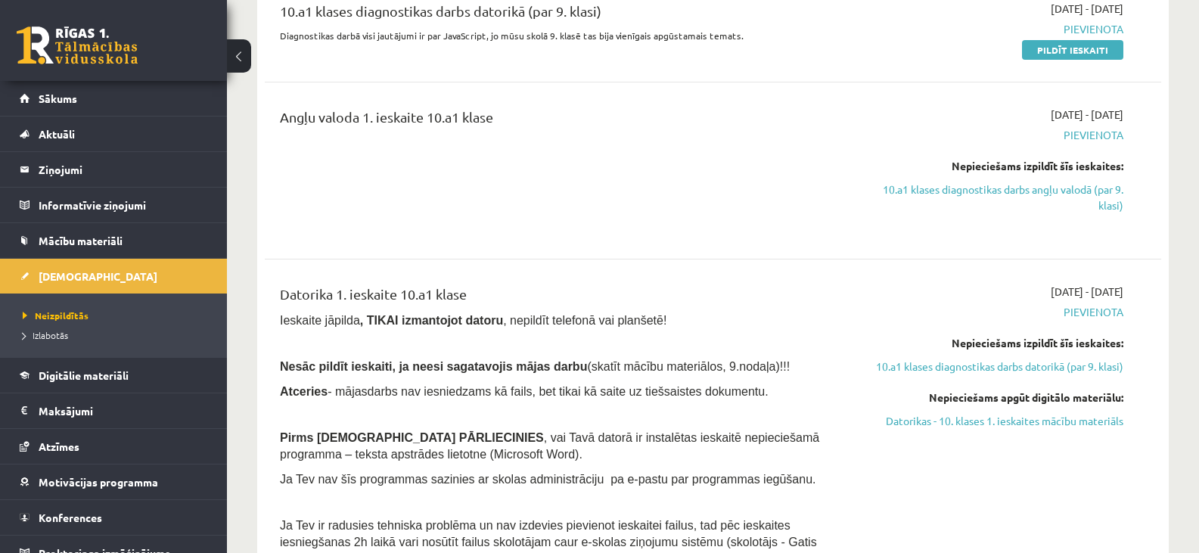
scroll to position [322, 0]
click at [940, 414] on link "Datorikas - 10. klases 1. ieskaites mācību materiāls" at bounding box center [990, 420] width 266 height 16
click at [890, 361] on link "10.a1 klases diagnostikas darbs datorikā (par 9. klasi)" at bounding box center [990, 366] width 266 height 16
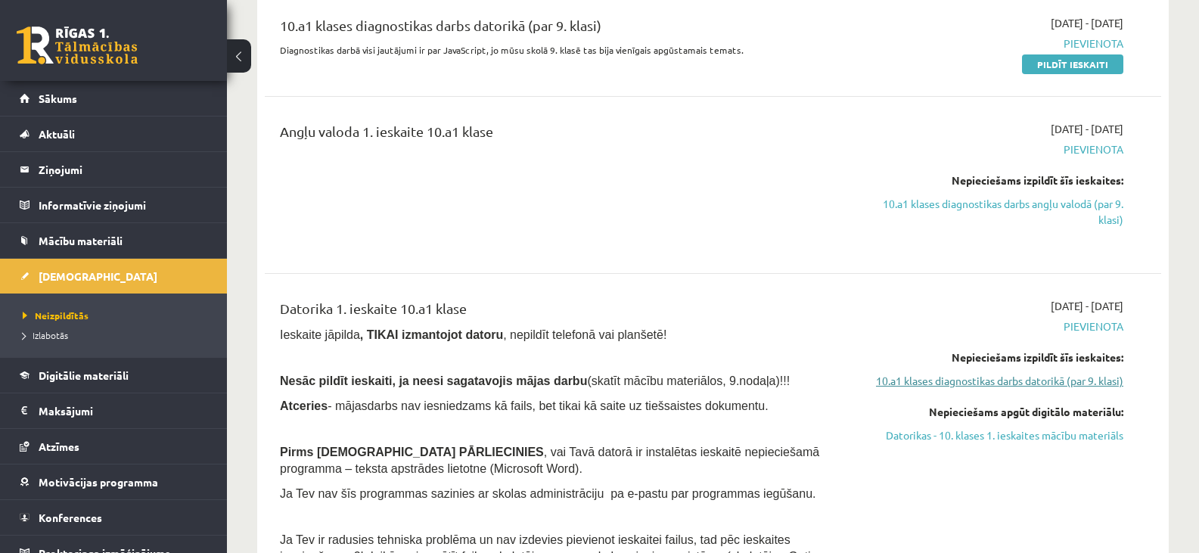
click at [896, 375] on link "10.a1 klases diagnostikas darbs datorikā (par 9. klasi)" at bounding box center [990, 381] width 266 height 16
click at [901, 383] on link "10.a1 klases diagnostikas darbs datorikā (par 9. klasi)" at bounding box center [990, 381] width 266 height 16
click at [902, 385] on link "10.a1 klases diagnostikas darbs datorikā (par 9. klasi)" at bounding box center [990, 381] width 266 height 16
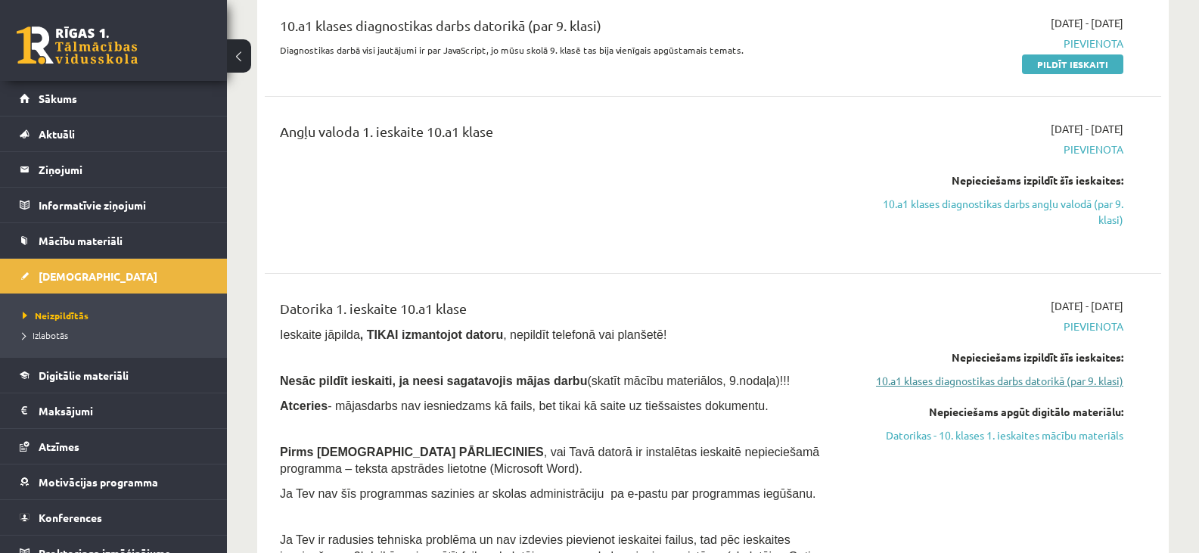
click at [903, 386] on link "10.a1 klases diagnostikas darbs datorikā (par 9. klasi)" at bounding box center [990, 381] width 266 height 16
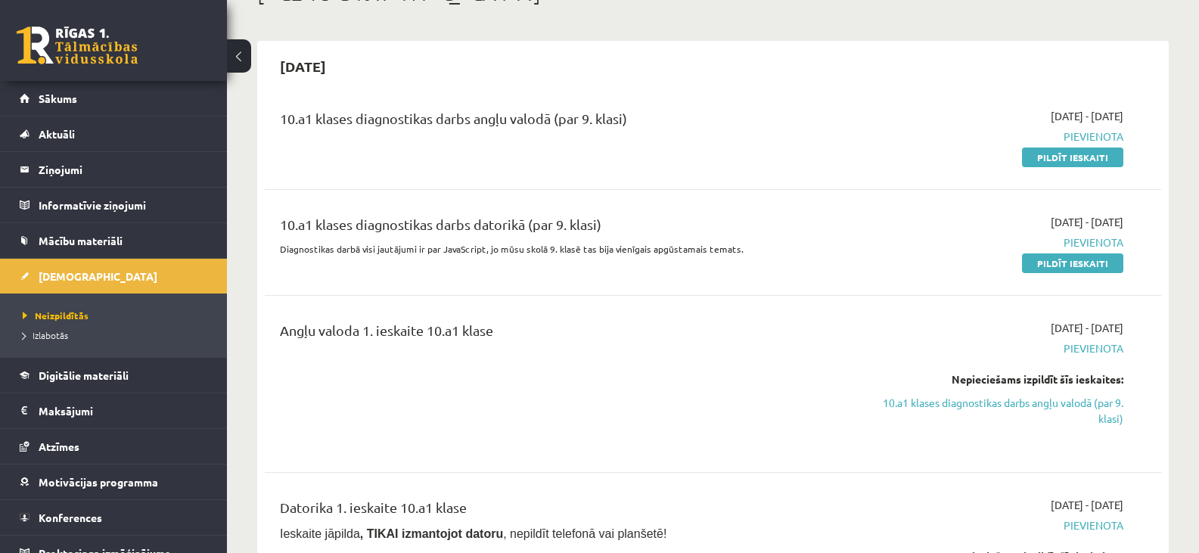
scroll to position [126, 0]
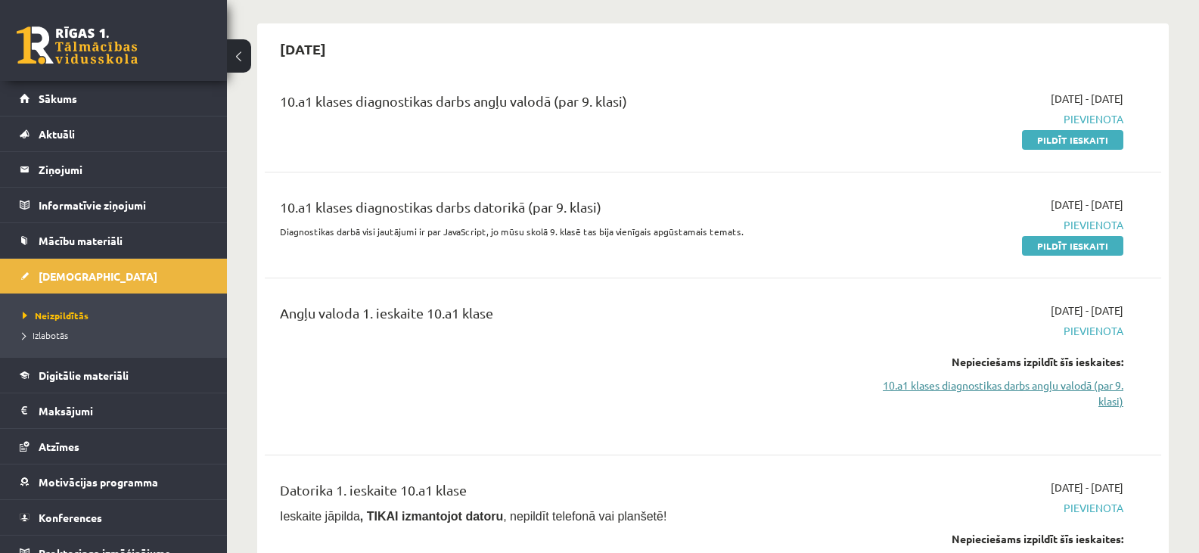
click at [1056, 387] on link "10.a1 klases diagnostikas darbs angļu valodā (par 9. klasi)" at bounding box center [990, 394] width 266 height 32
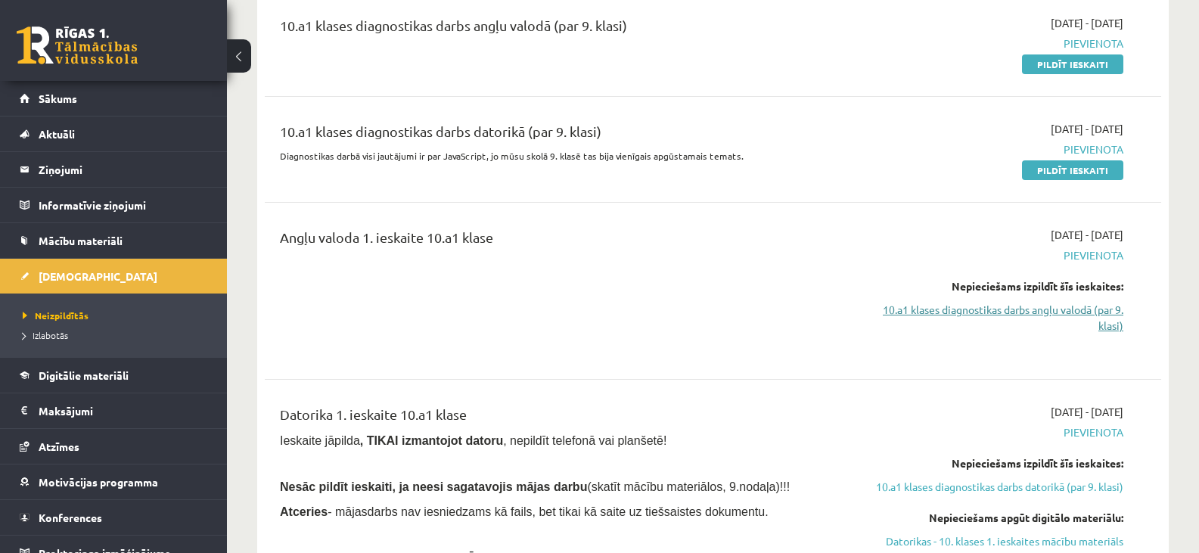
click at [1048, 312] on link "10.a1 klases diagnostikas darbs angļu valodā (par 9. klasi)" at bounding box center [990, 318] width 266 height 32
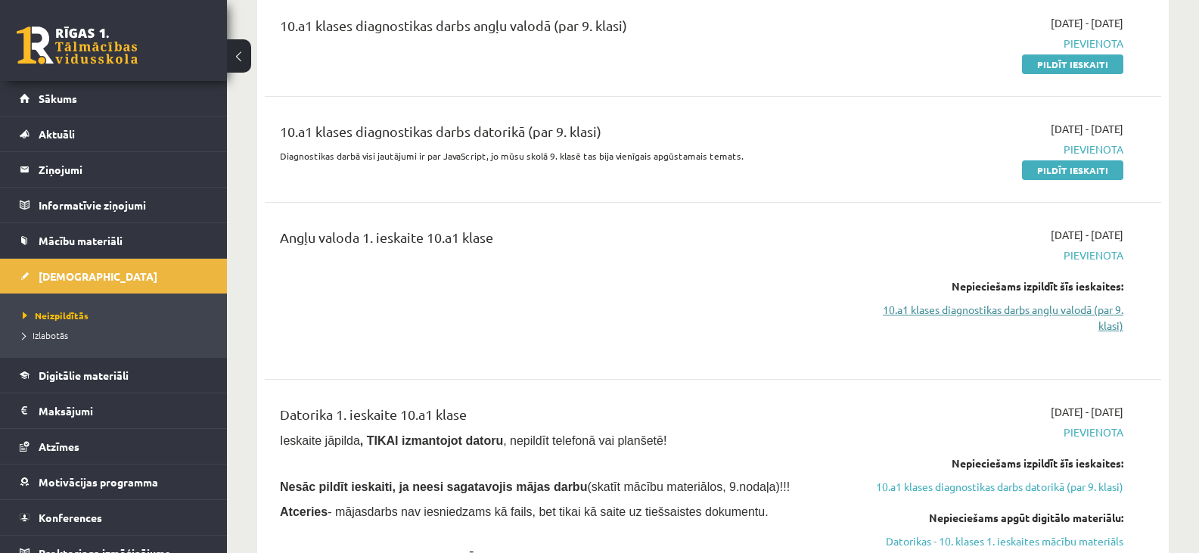
click at [1048, 312] on link "10.a1 klases diagnostikas darbs angļu valodā (par 9. klasi)" at bounding box center [990, 318] width 266 height 32
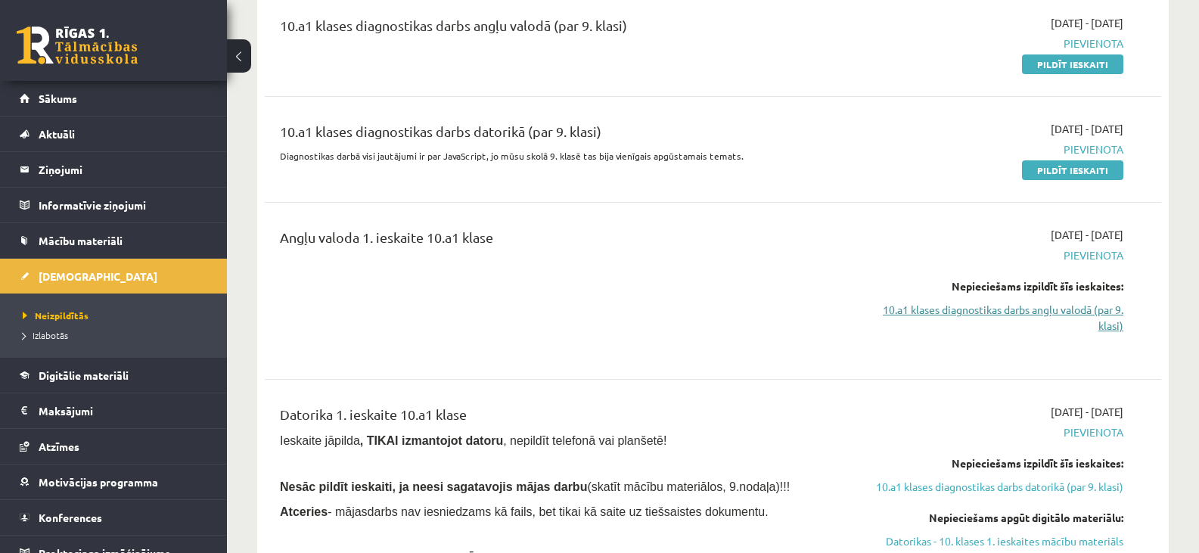
click at [1048, 313] on link "10.a1 klases diagnostikas darbs angļu valodā (par 9. klasi)" at bounding box center [990, 318] width 266 height 32
click at [68, 103] on span "Sākums" at bounding box center [58, 99] width 39 height 14
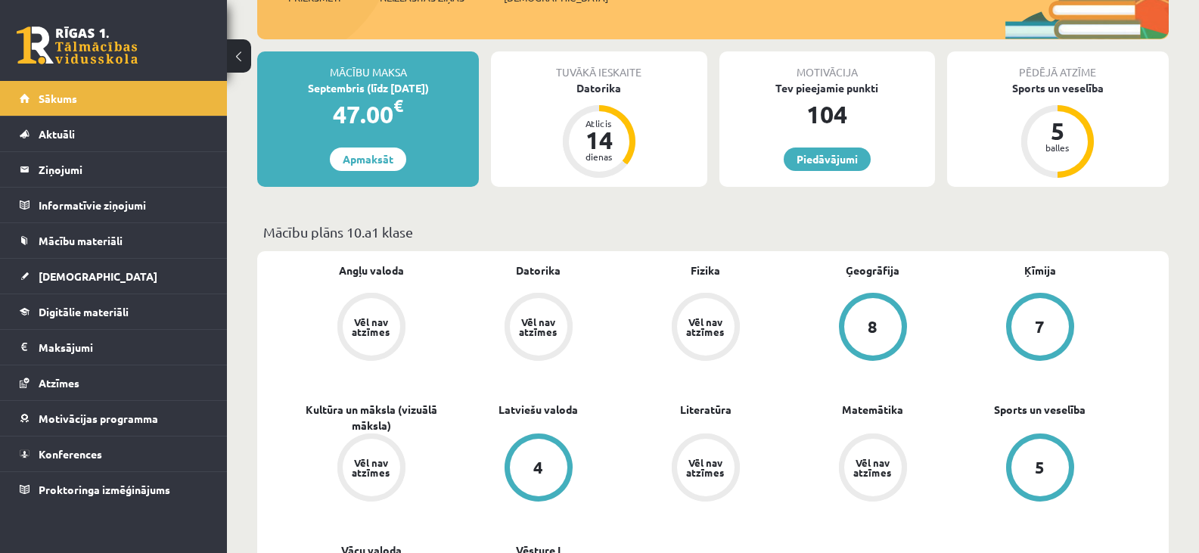
scroll to position [242, 0]
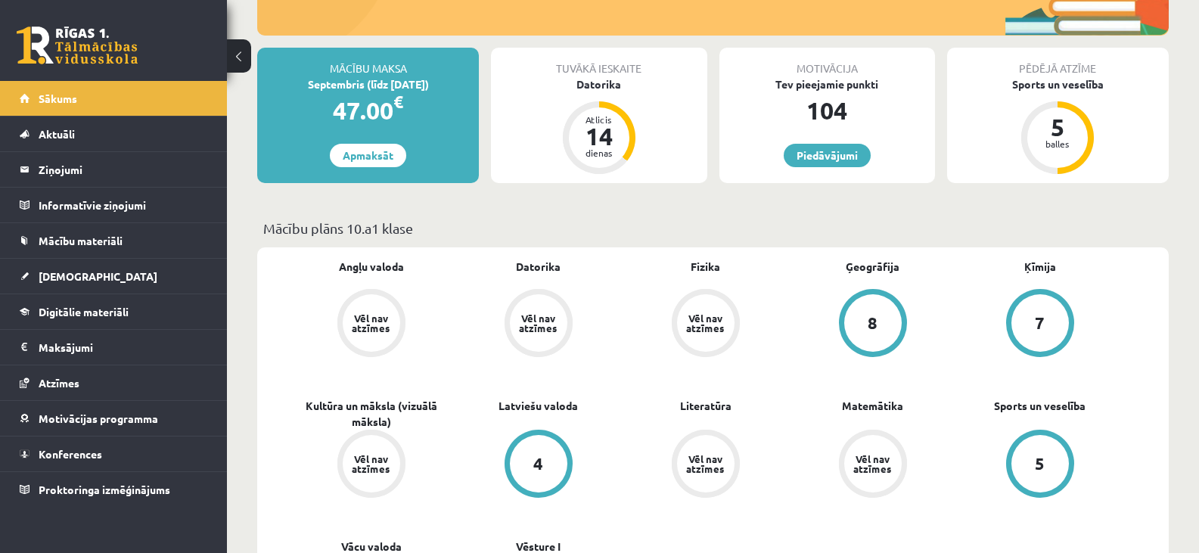
click at [376, 325] on div "Vēl nav atzīmes" at bounding box center [371, 323] width 42 height 20
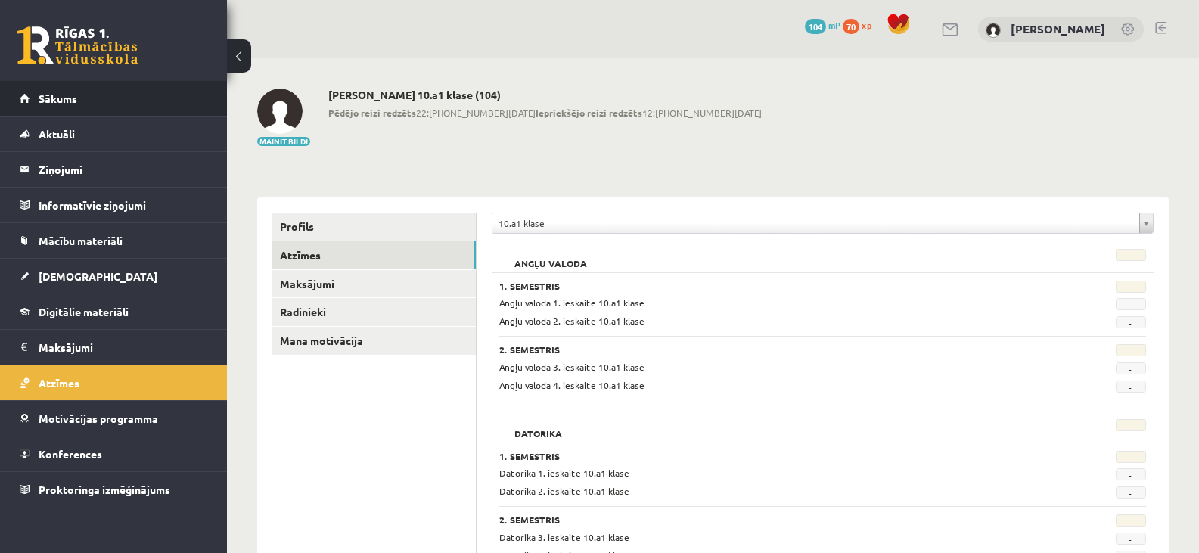
click at [38, 93] on link "Sākums" at bounding box center [114, 98] width 188 height 35
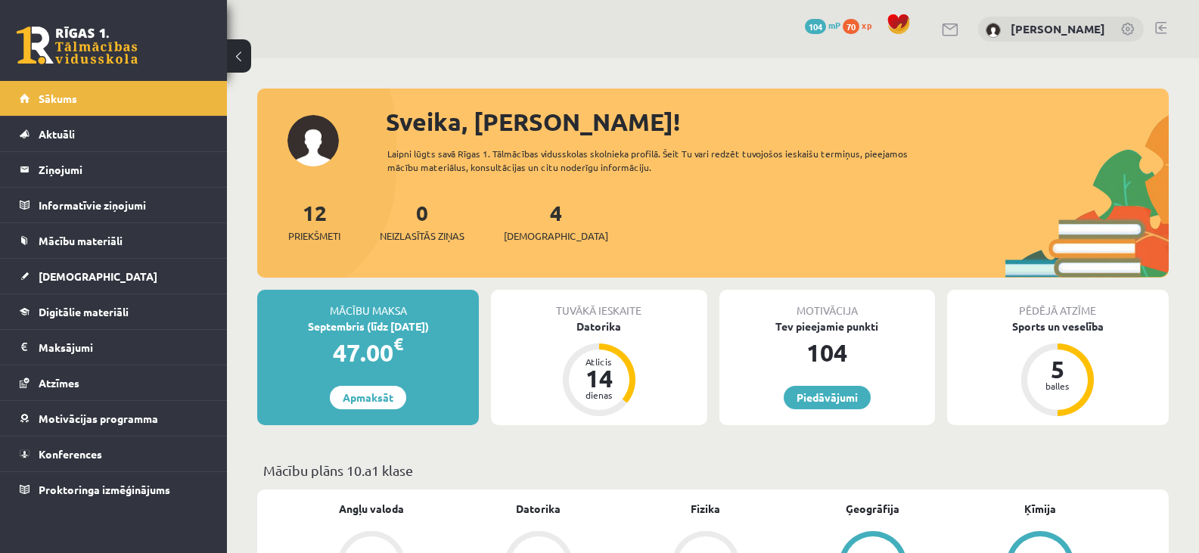
click at [860, 26] on span "70" at bounding box center [851, 26] width 17 height 15
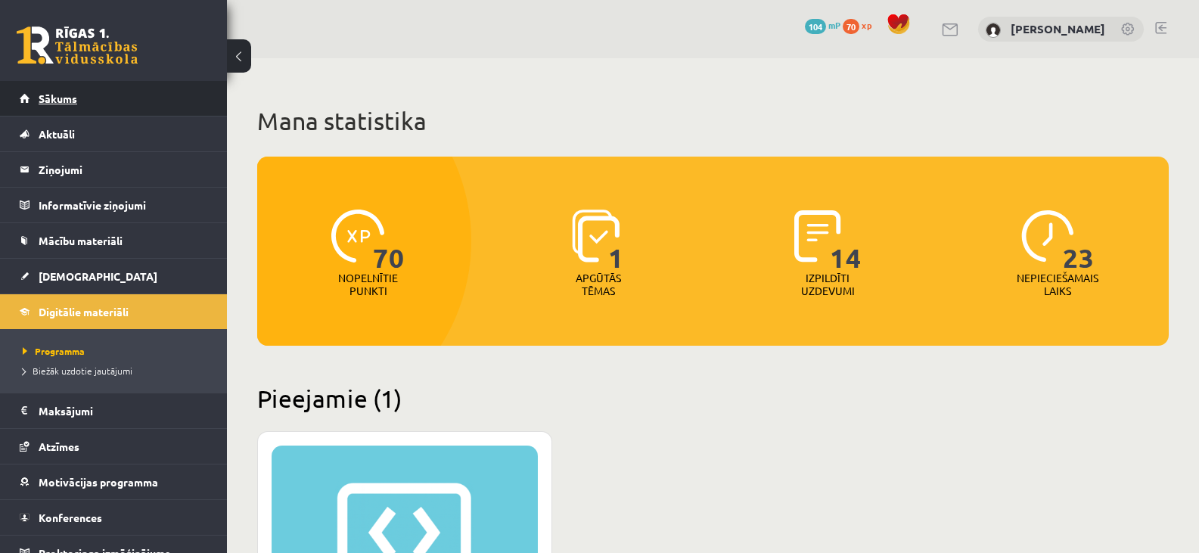
click at [41, 82] on link "Sākums" at bounding box center [114, 98] width 188 height 35
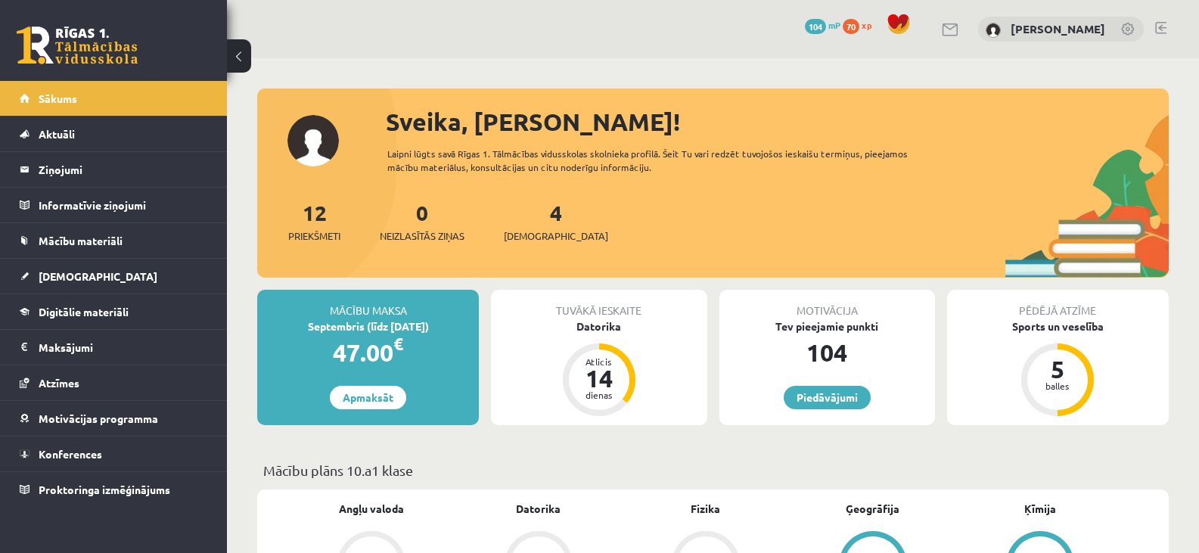
click at [910, 29] on span at bounding box center [899, 24] width 23 height 23
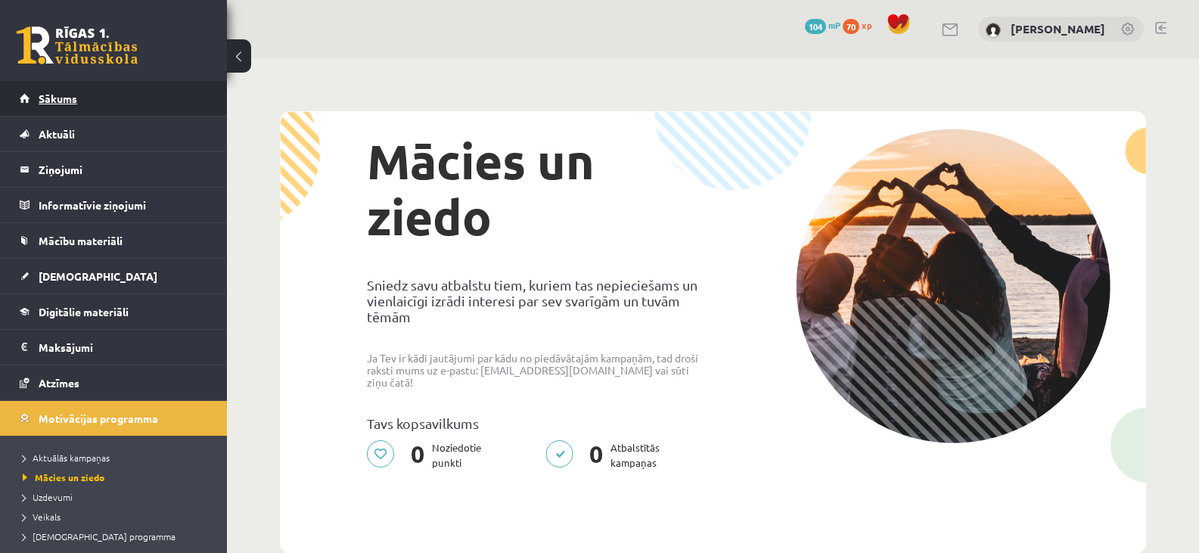
click at [45, 97] on span "Sākums" at bounding box center [58, 99] width 39 height 14
